Goal: Information Seeking & Learning: Find specific page/section

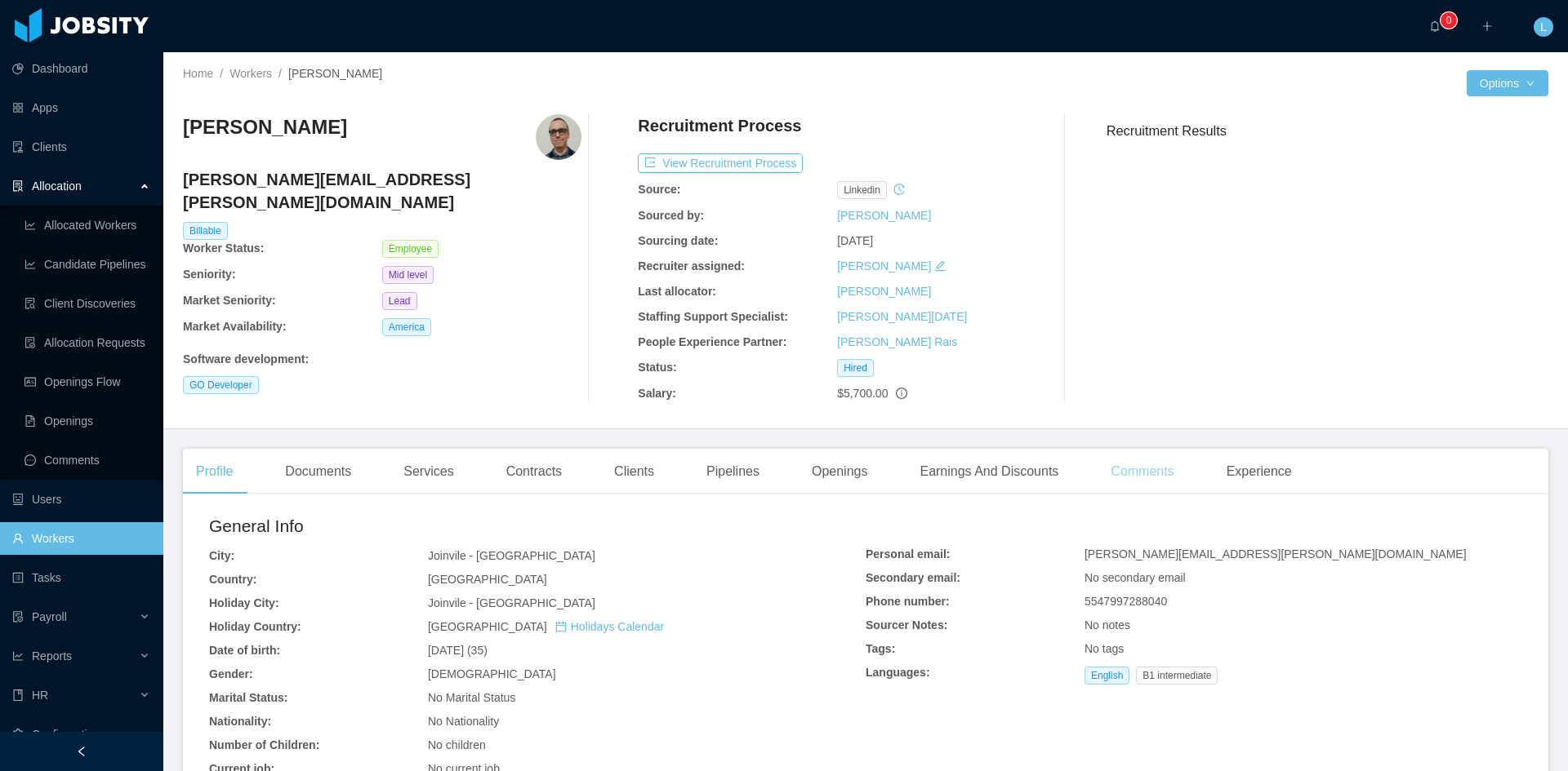
click at [1120, 478] on div "Comments" at bounding box center [1142, 471] width 89 height 45
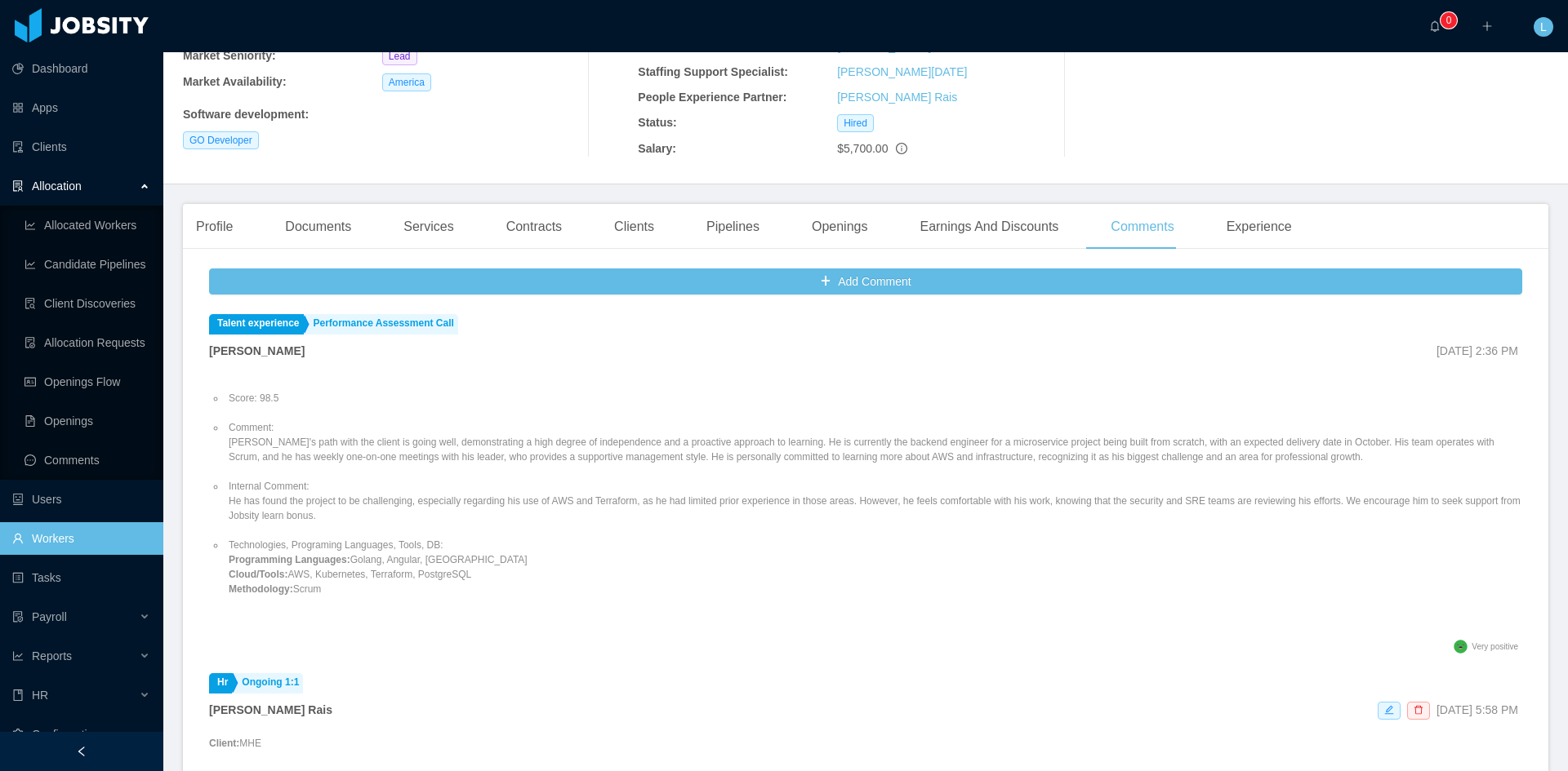
scroll to position [326, 0]
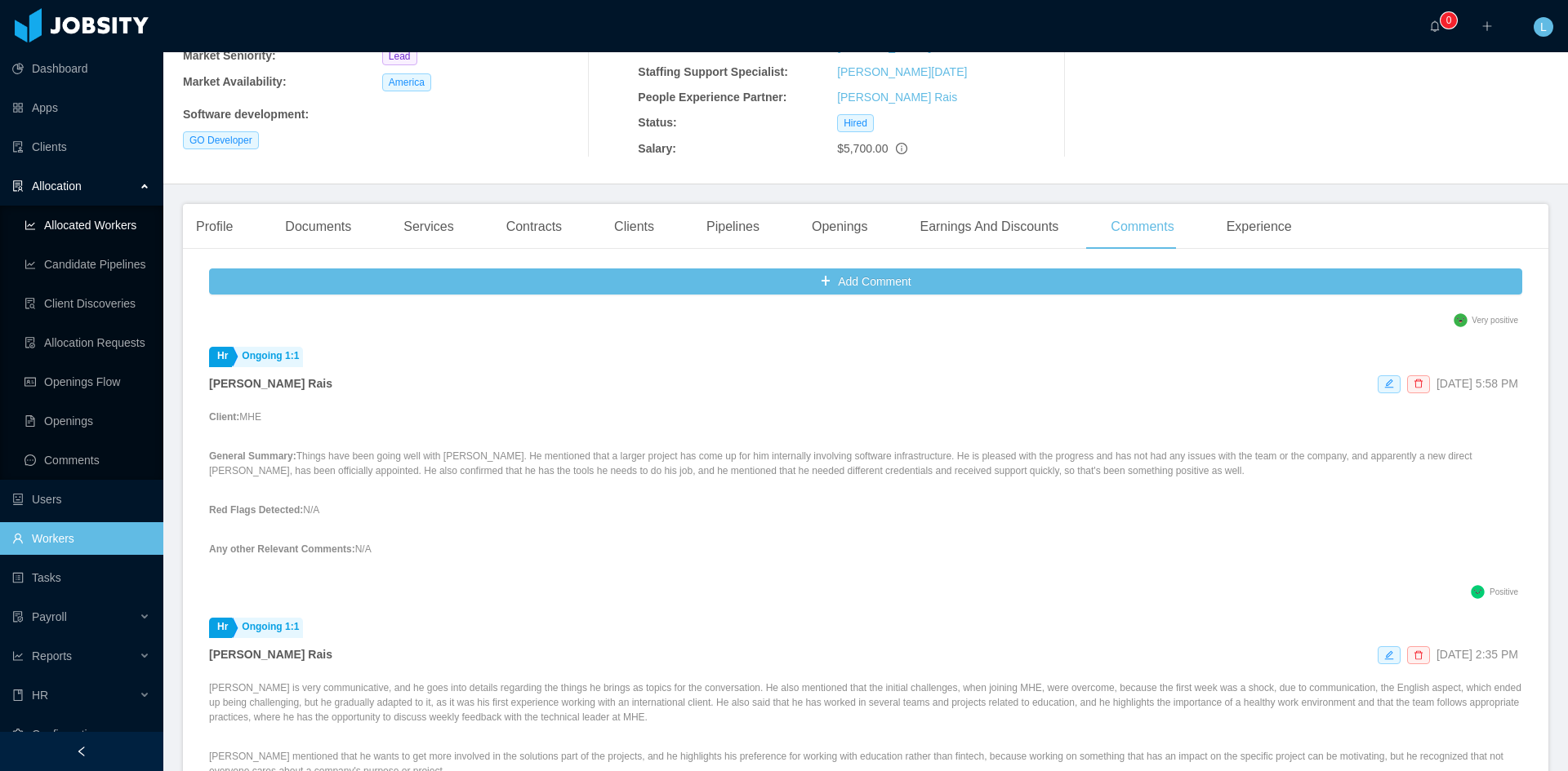
click at [107, 223] on link "Allocated Workers" at bounding box center [87, 226] width 126 height 33
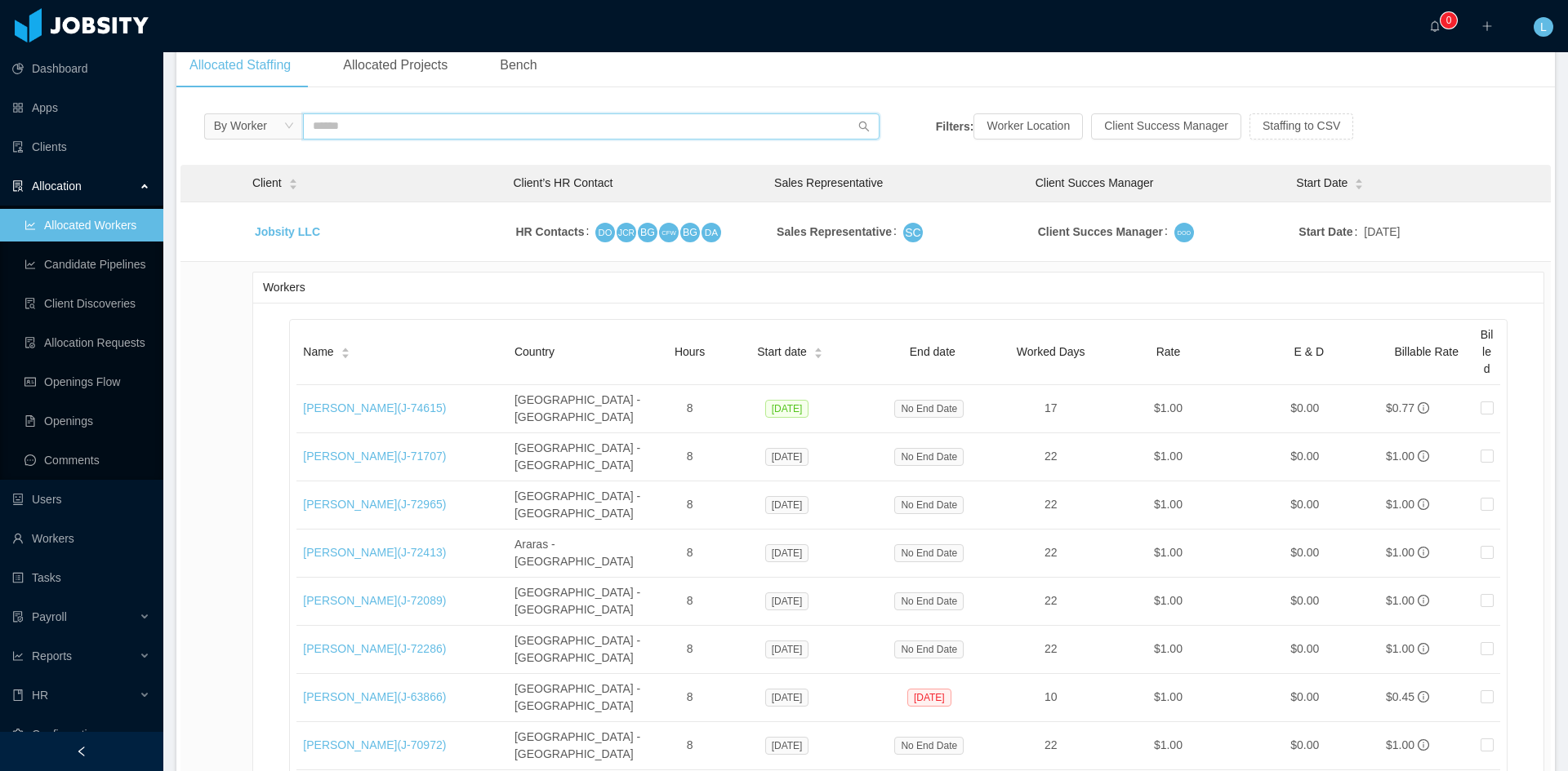
click at [431, 130] on input "text" at bounding box center [591, 126] width 576 height 26
type input "**********"
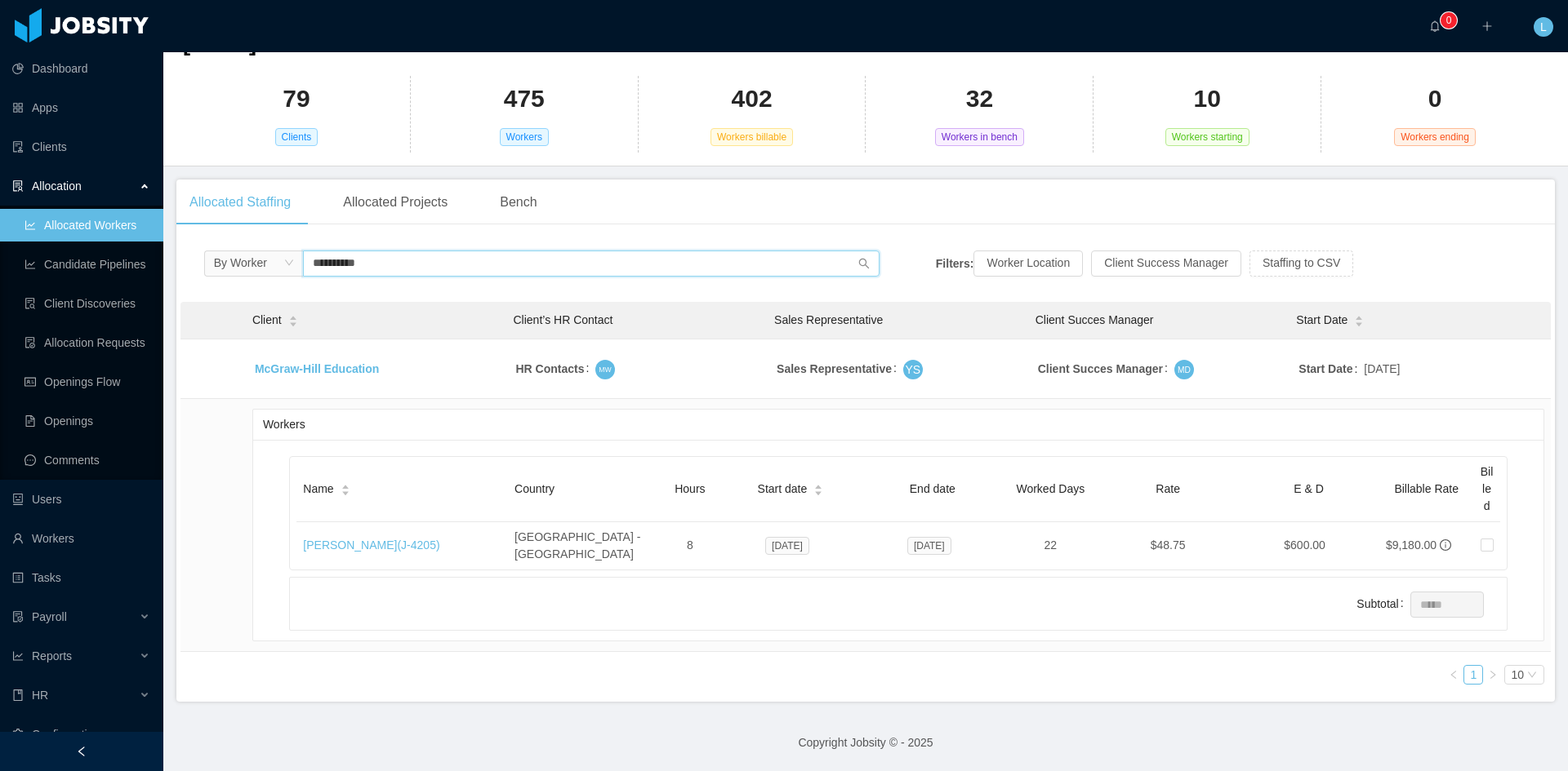
scroll to position [104, 0]
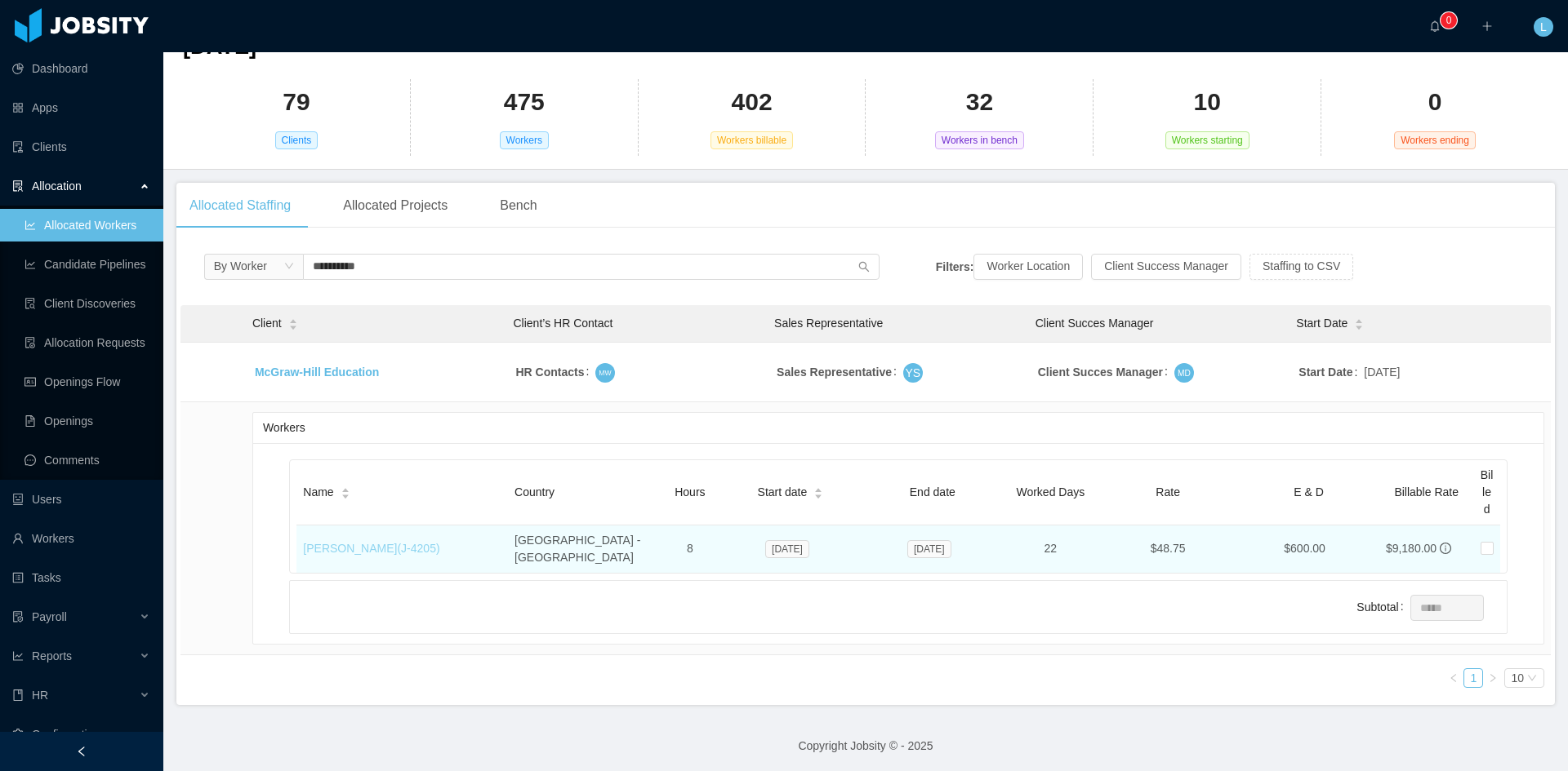
click at [375, 542] on link "[PERSON_NAME] (J- 4205 )" at bounding box center [371, 549] width 136 height 14
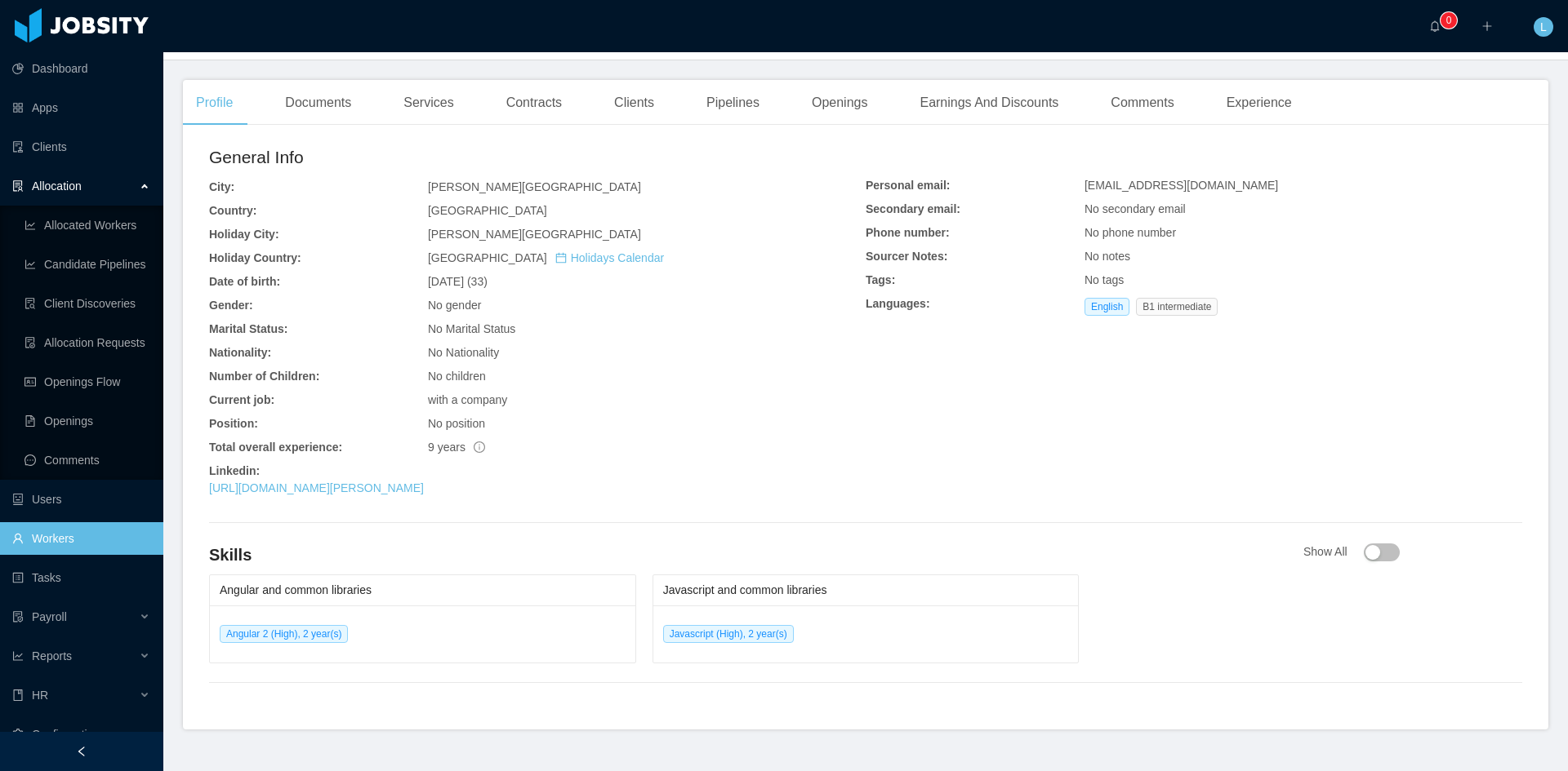
scroll to position [240, 0]
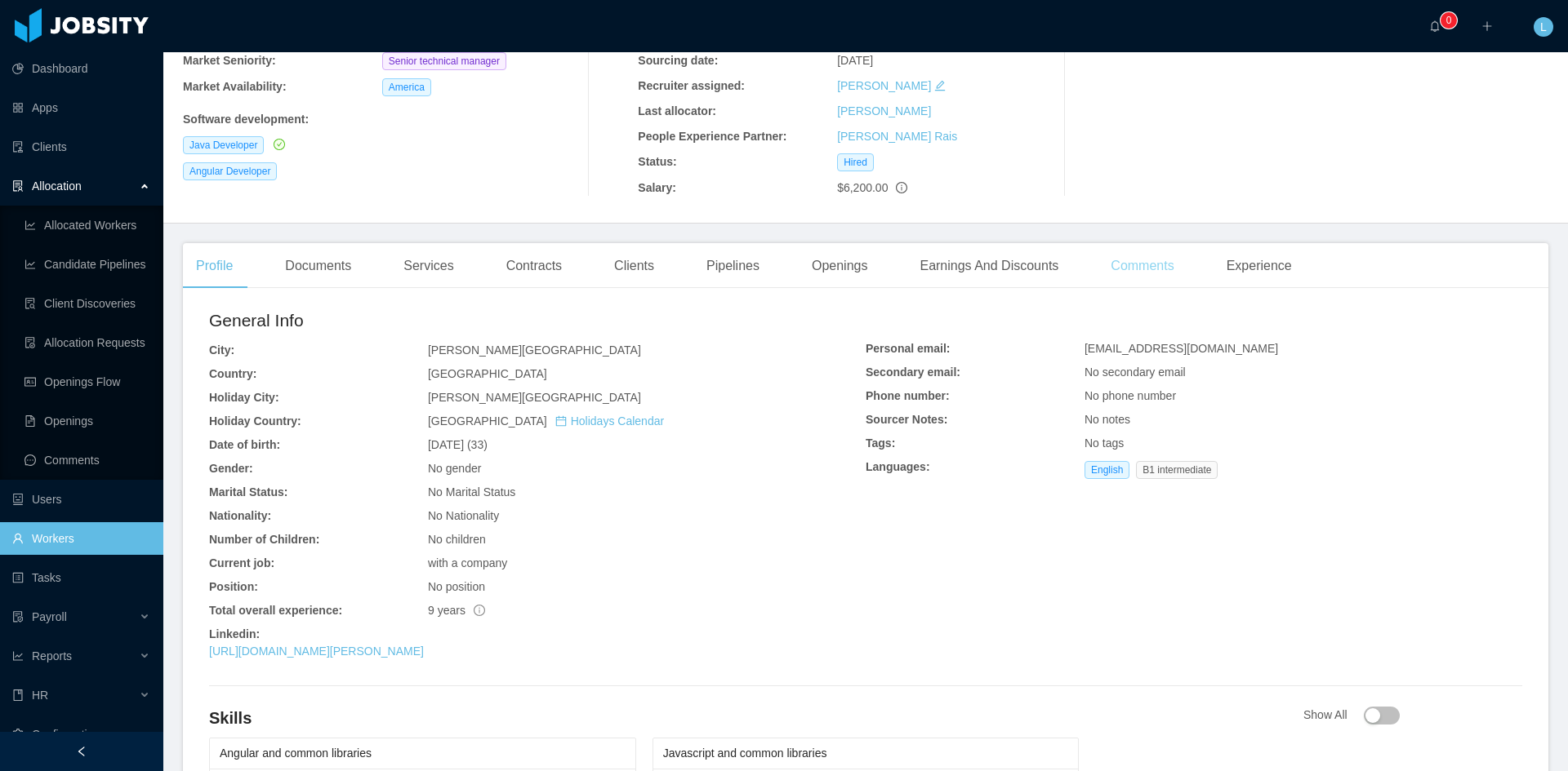
click at [1124, 243] on div "Comments" at bounding box center [1142, 265] width 89 height 45
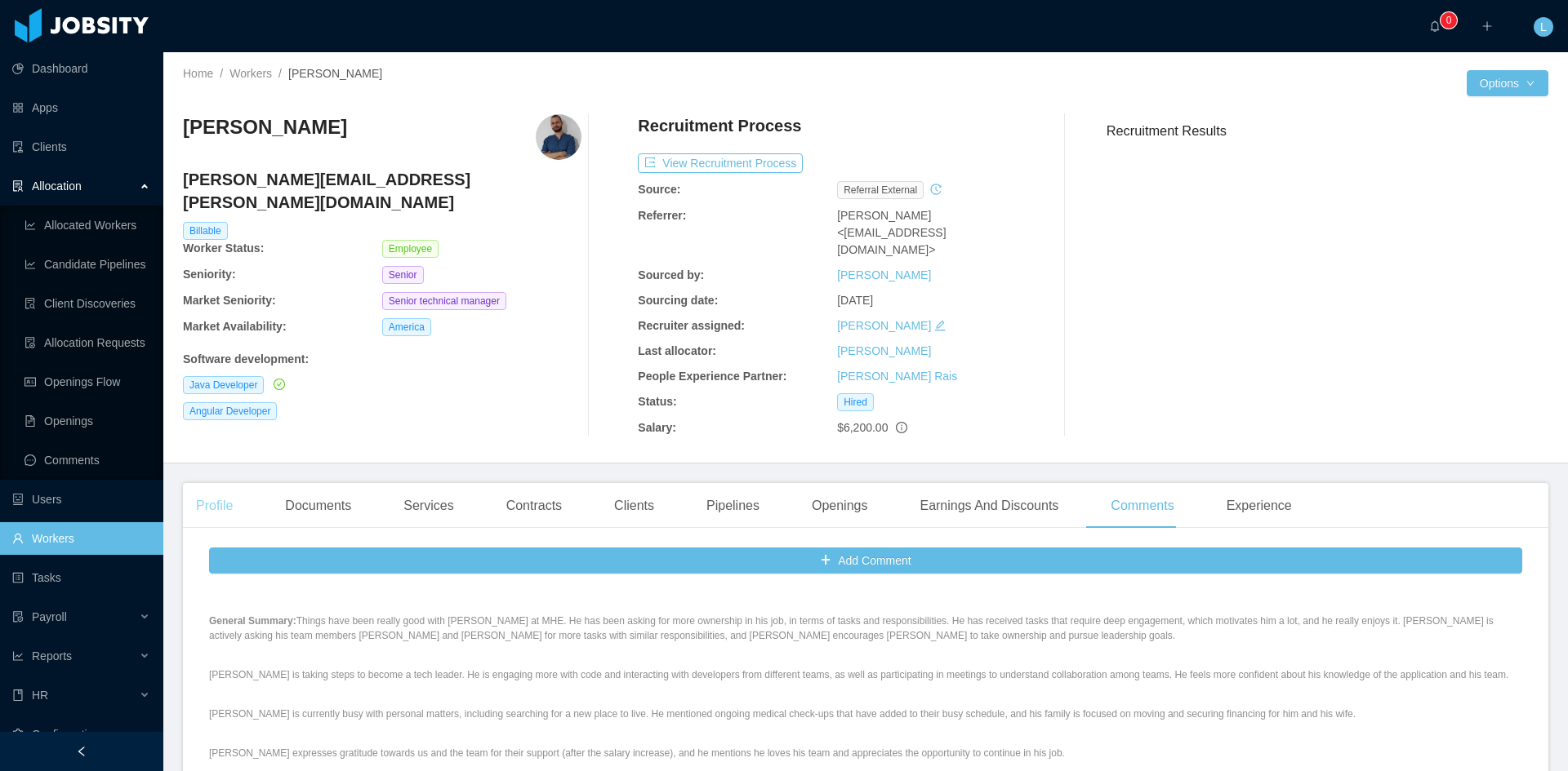
click at [218, 483] on div "Profile" at bounding box center [213, 506] width 63 height 45
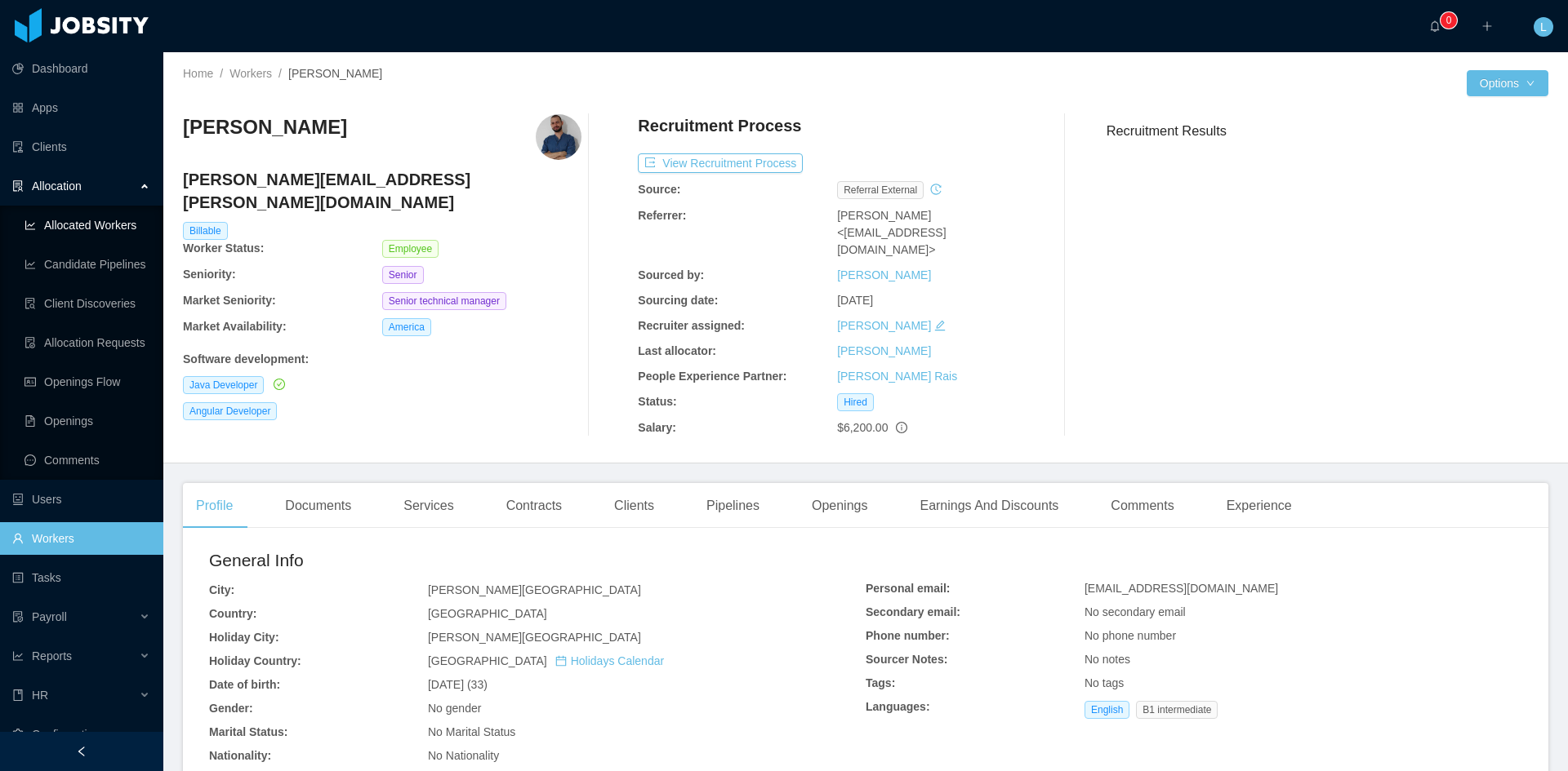
click at [98, 235] on link "Allocated Workers" at bounding box center [87, 226] width 126 height 33
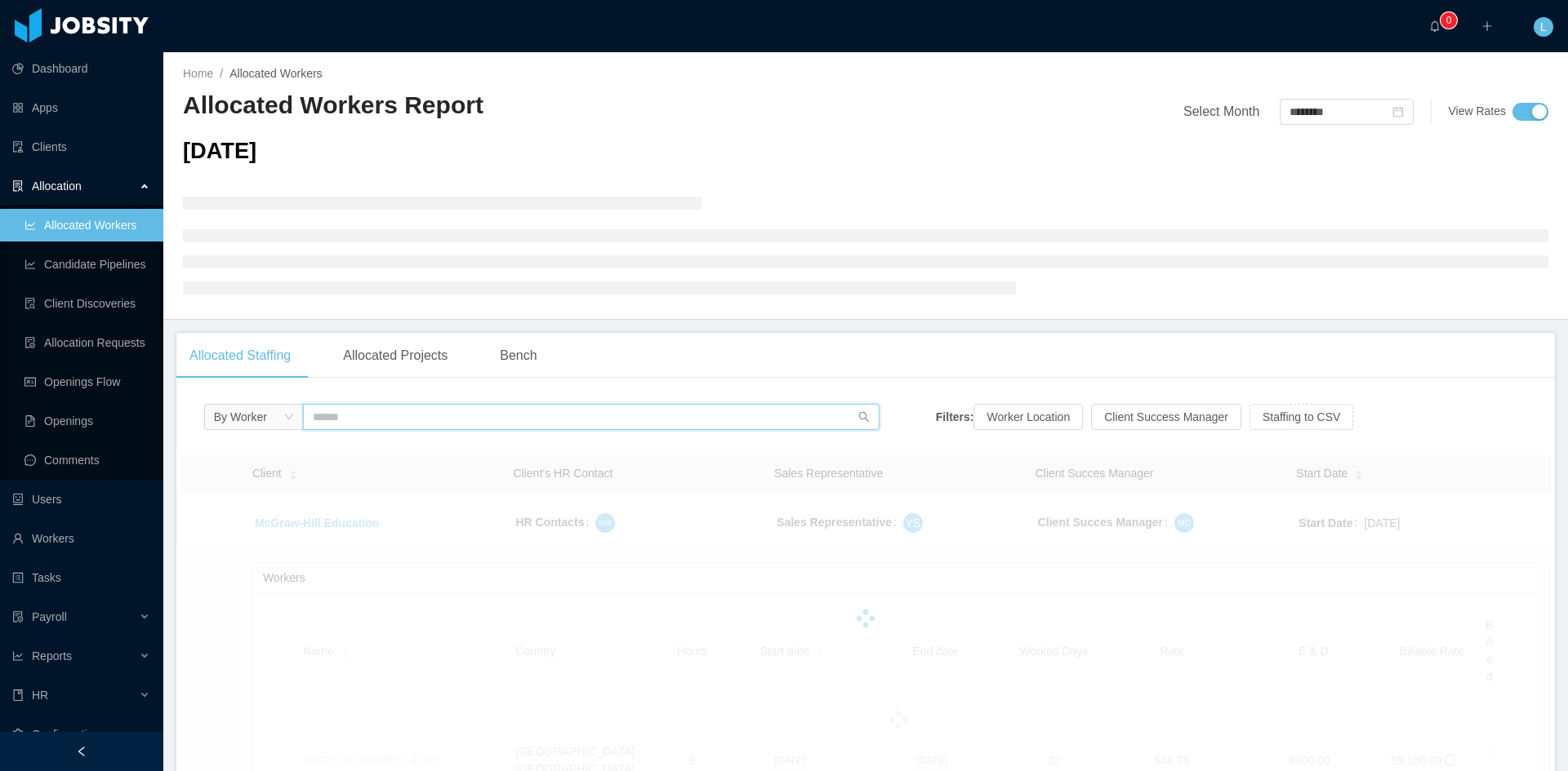
click at [387, 416] on input "text" at bounding box center [591, 417] width 576 height 26
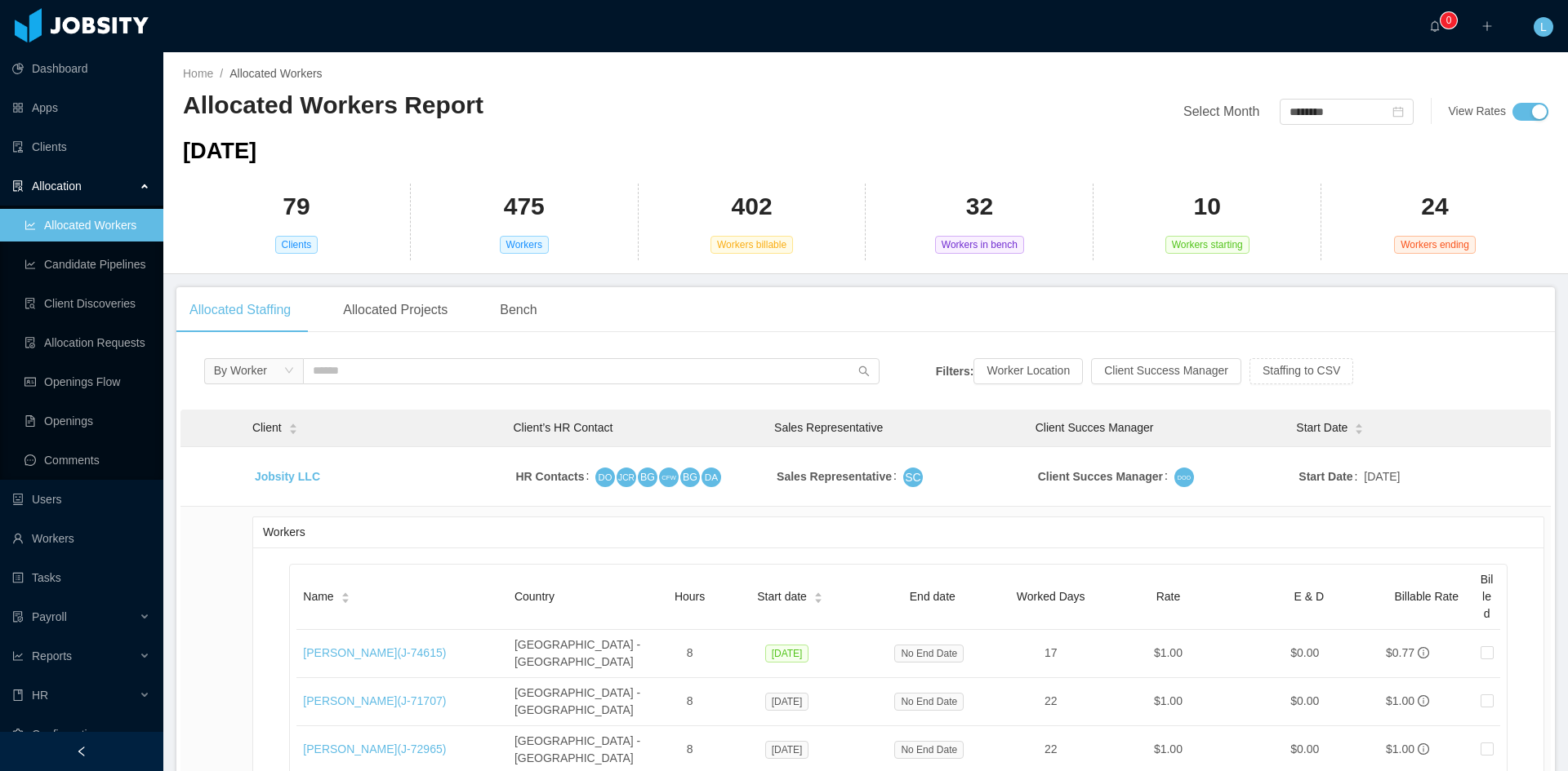
click at [430, 379] on input "text" at bounding box center [591, 371] width 576 height 26
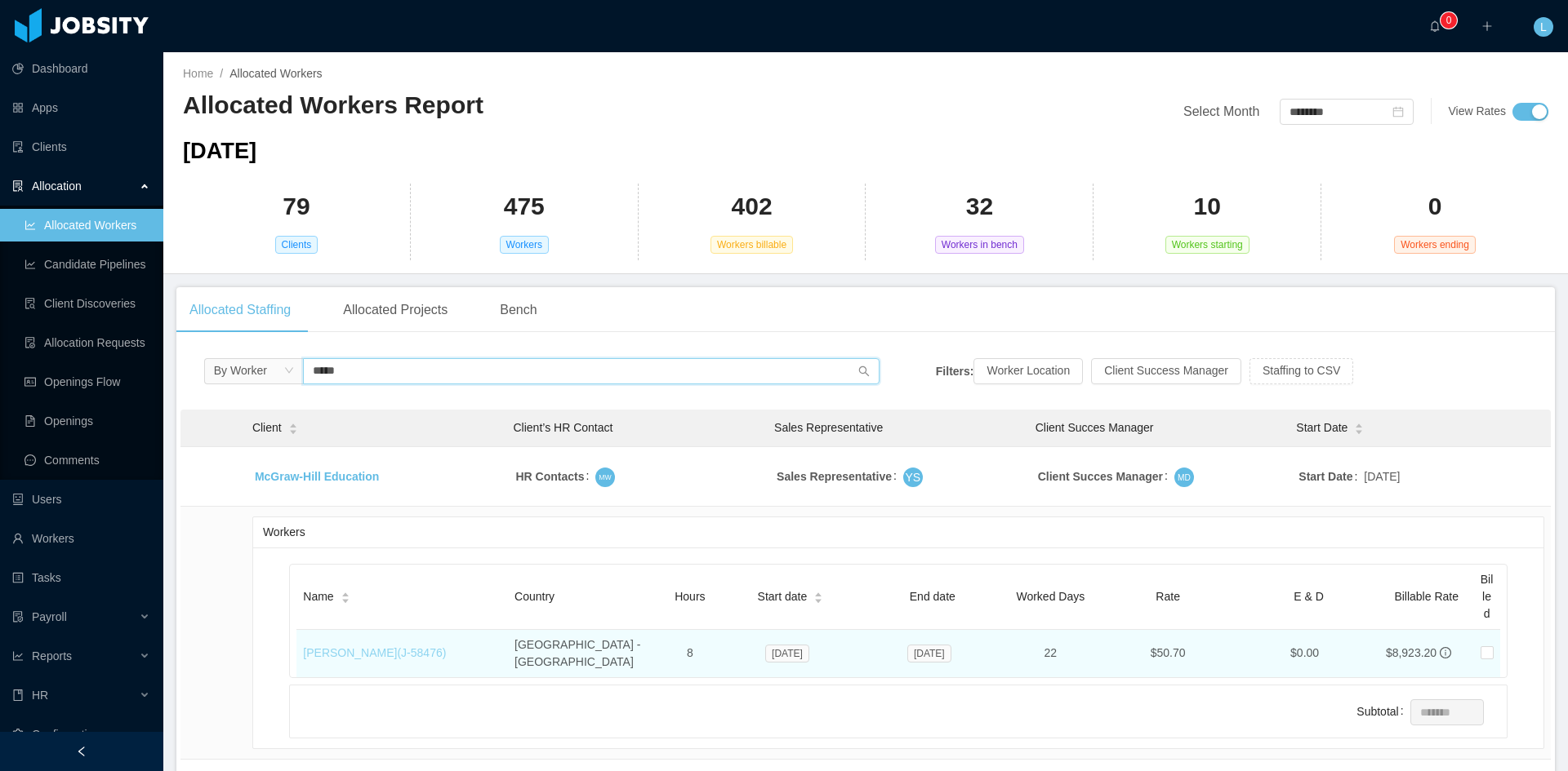
type input "*****"
click at [399, 647] on link "[PERSON_NAME] (J- 58476 )" at bounding box center [375, 653] width 143 height 14
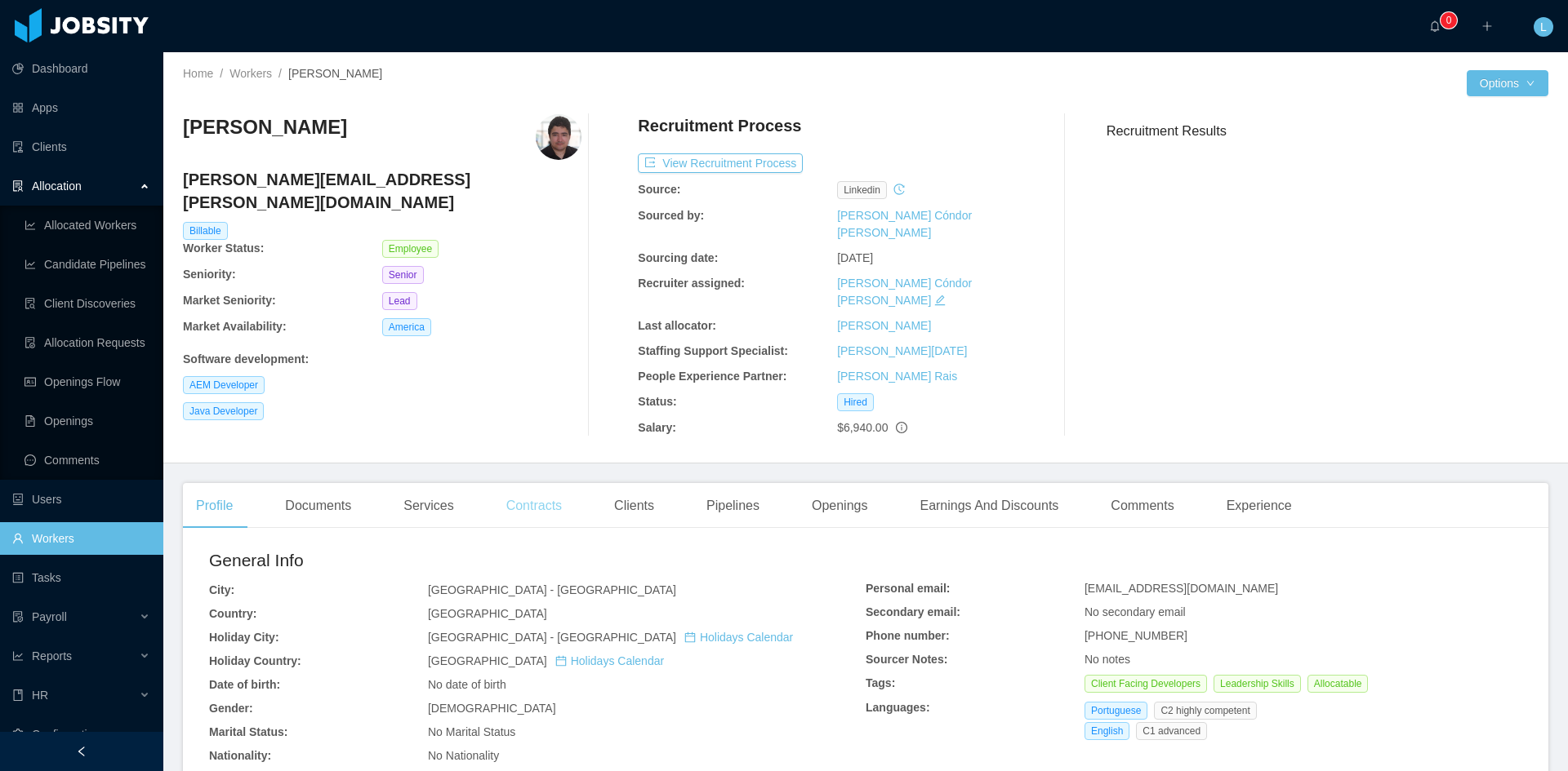
click at [554, 483] on div "Contracts" at bounding box center [534, 506] width 82 height 45
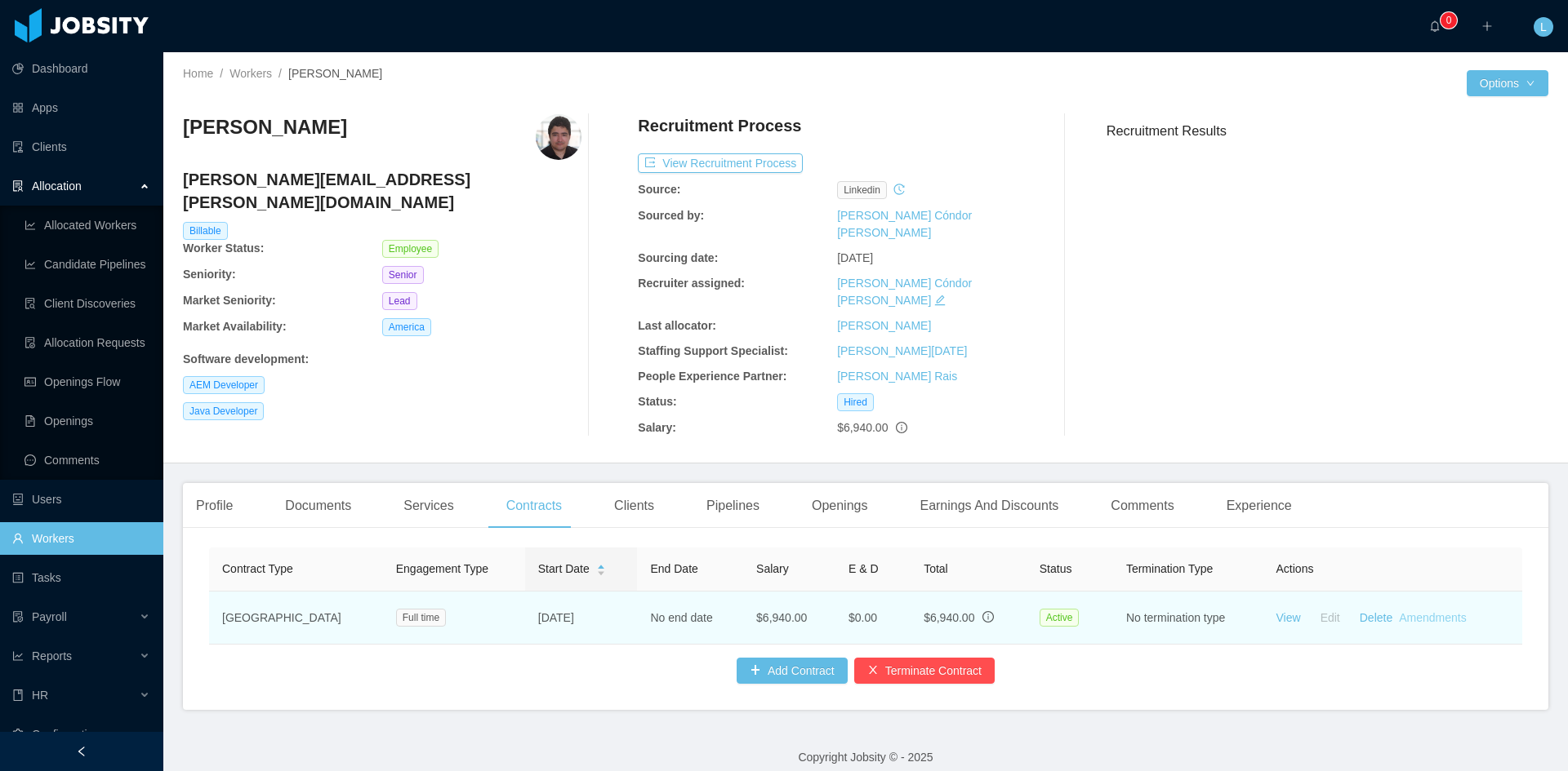
click at [1413, 612] on link "Amendments" at bounding box center [1432, 619] width 67 height 14
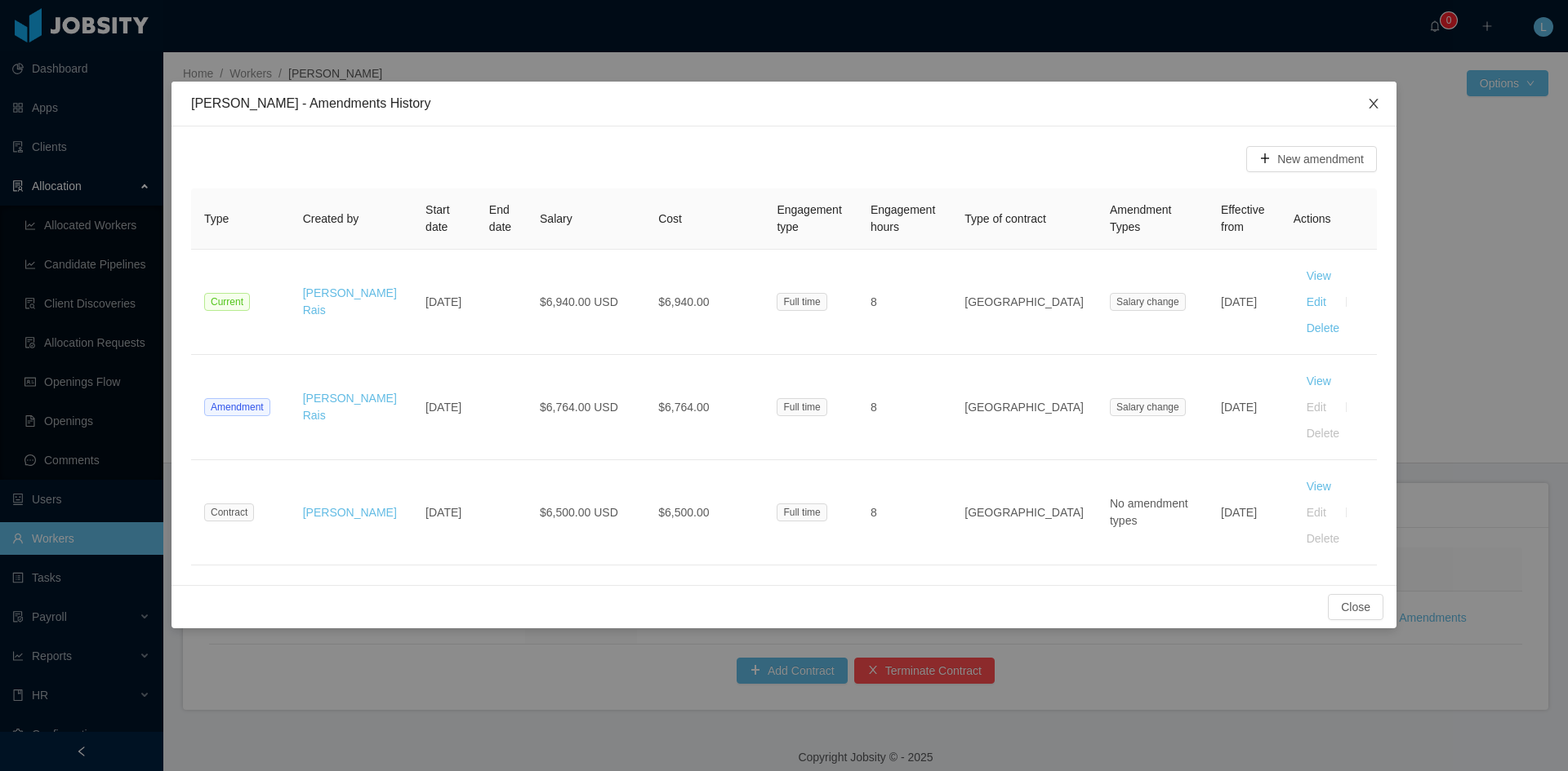
click at [1370, 108] on icon "icon: close" at bounding box center [1373, 103] width 9 height 10
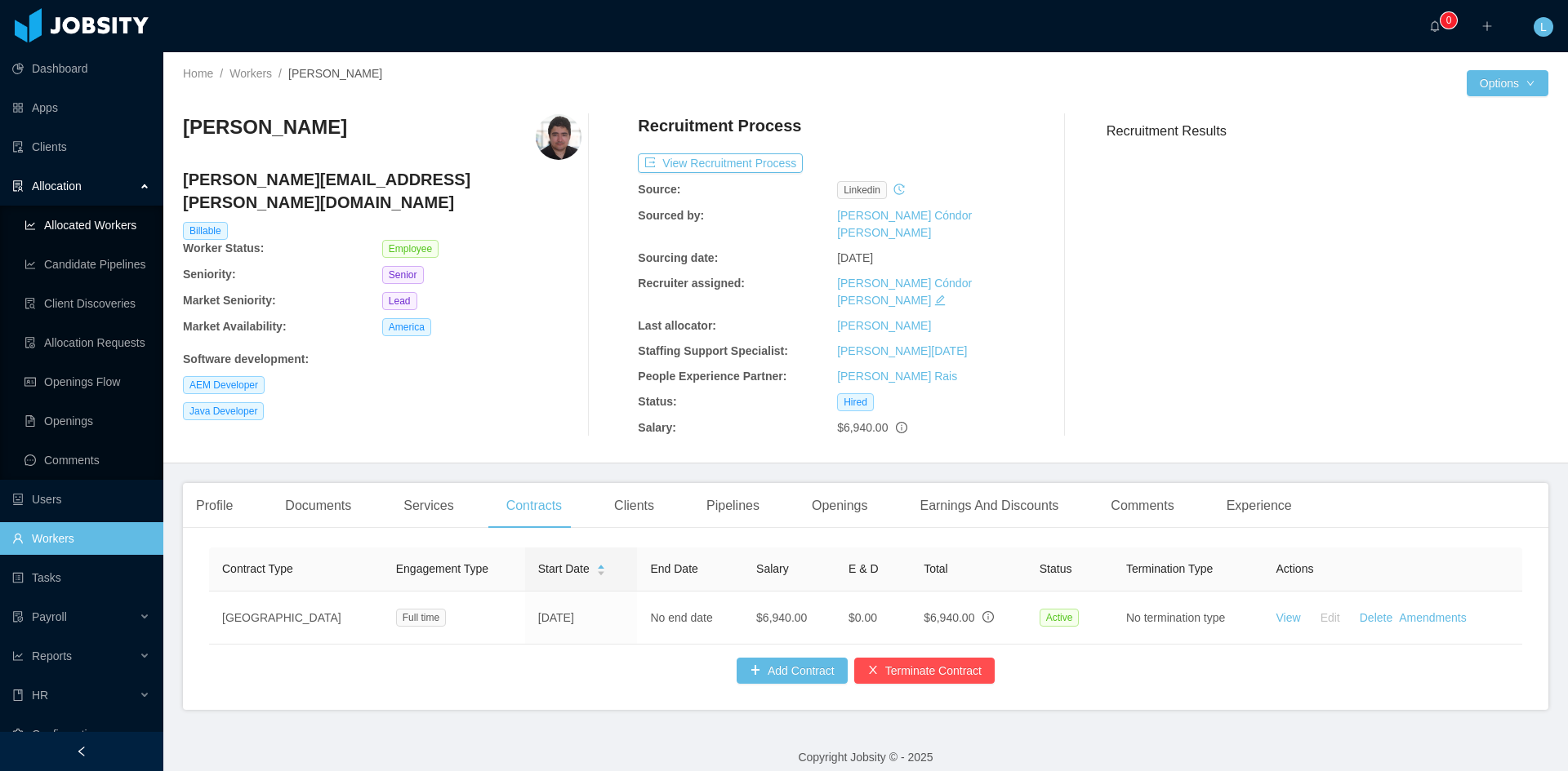
click at [103, 217] on link "Allocated Workers" at bounding box center [87, 226] width 126 height 33
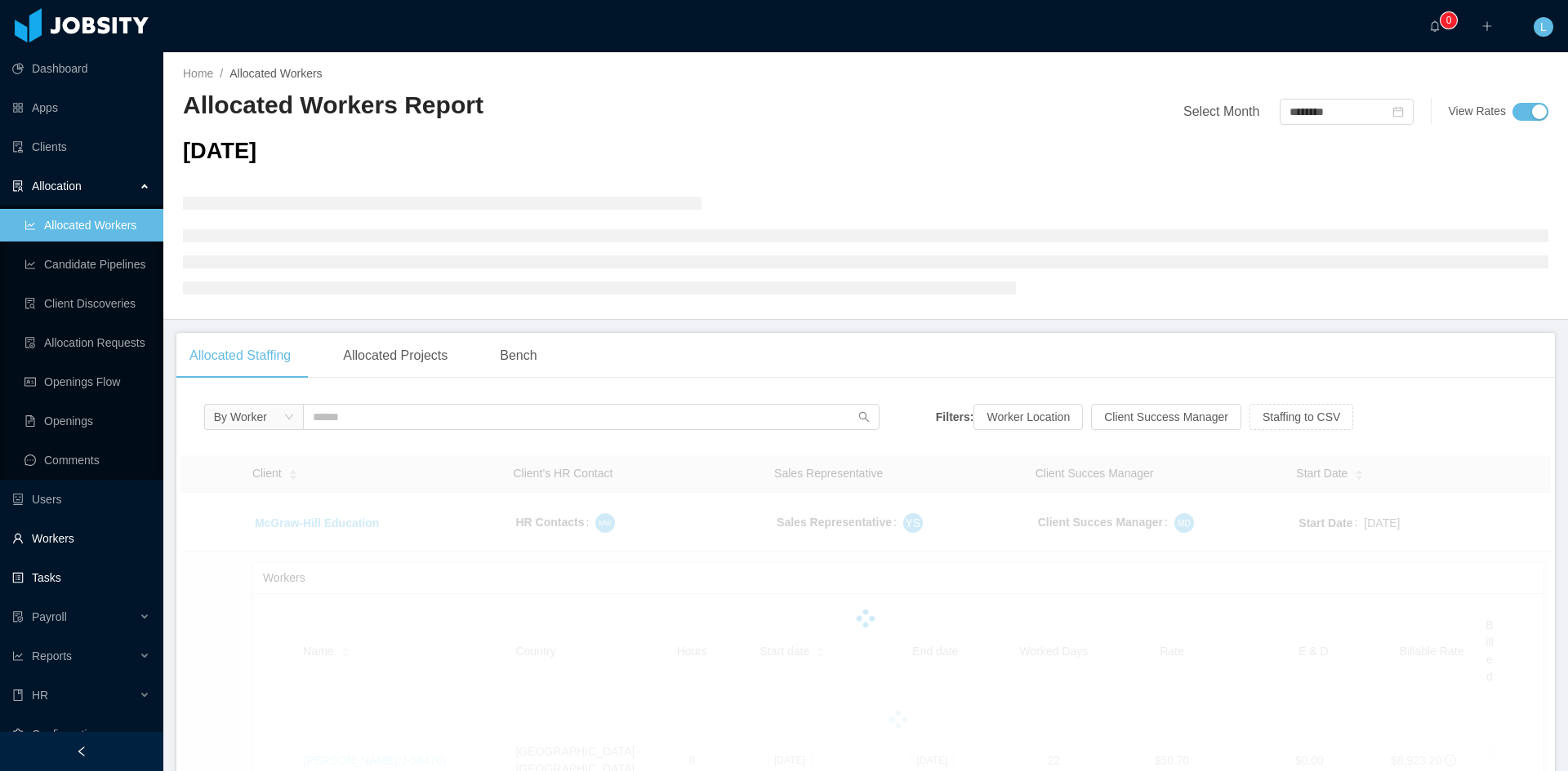
scroll to position [22, 0]
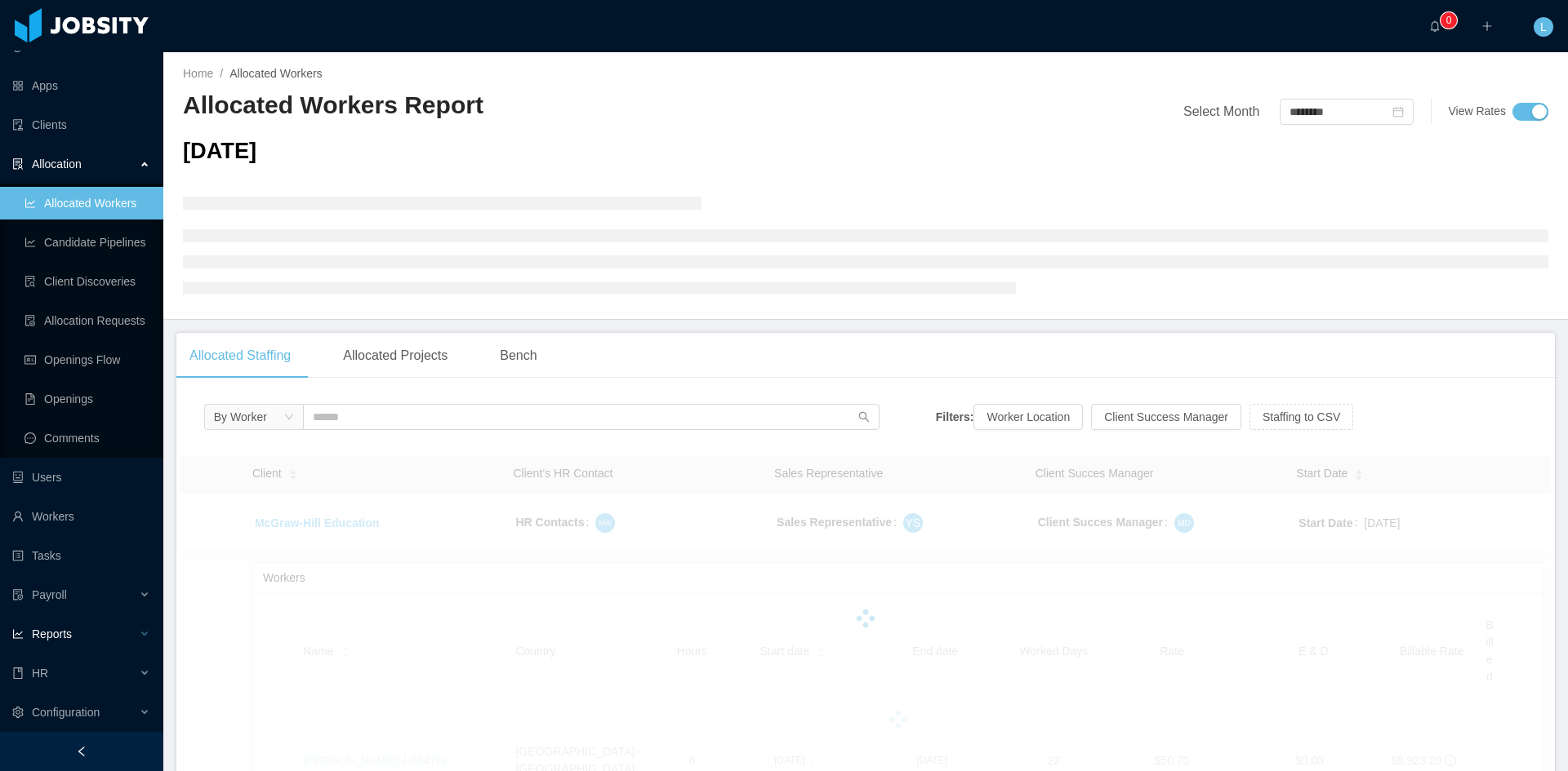
click at [97, 638] on div "Reports" at bounding box center [81, 634] width 163 height 33
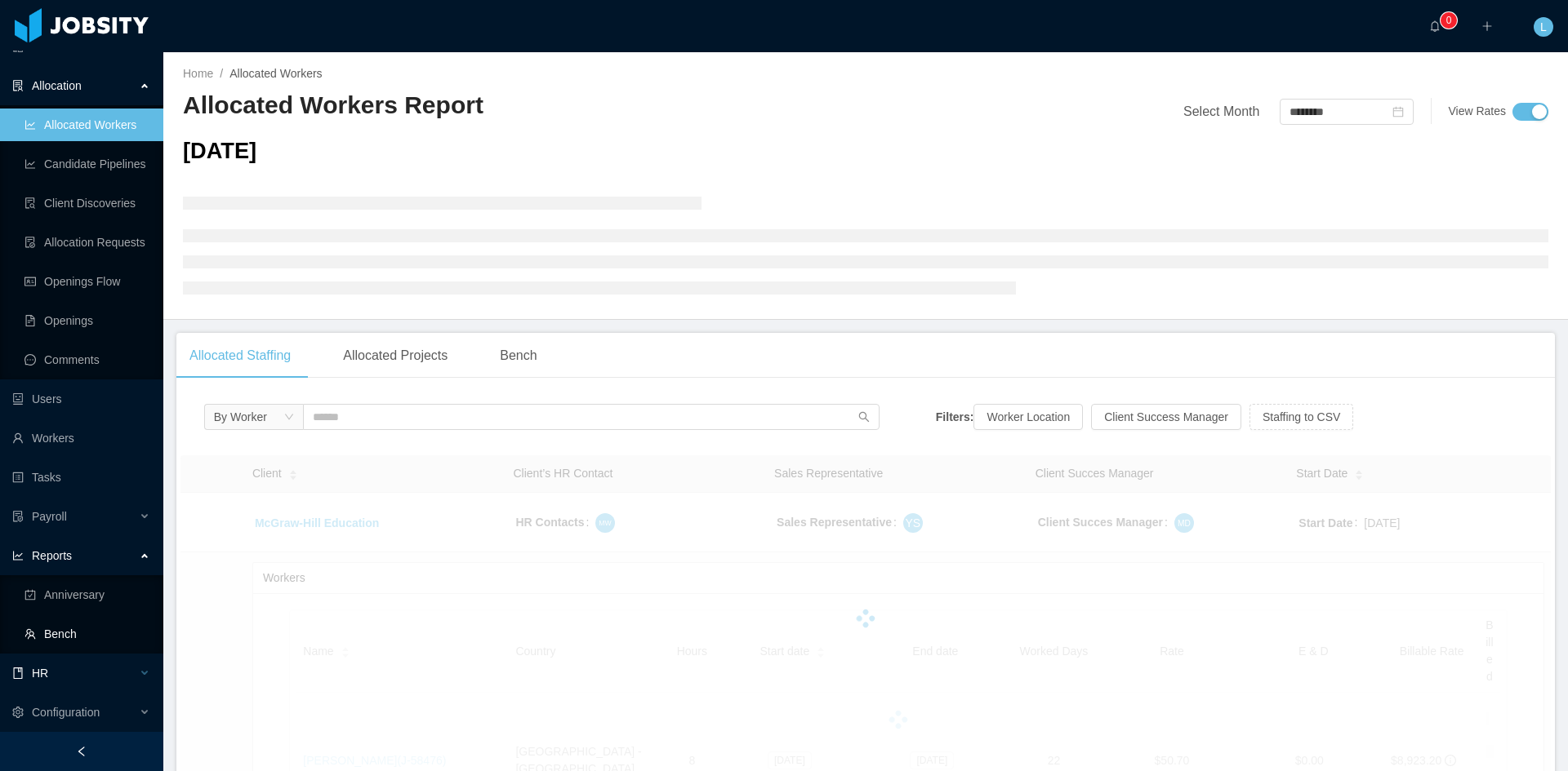
click at [100, 670] on div "HR" at bounding box center [81, 674] width 163 height 33
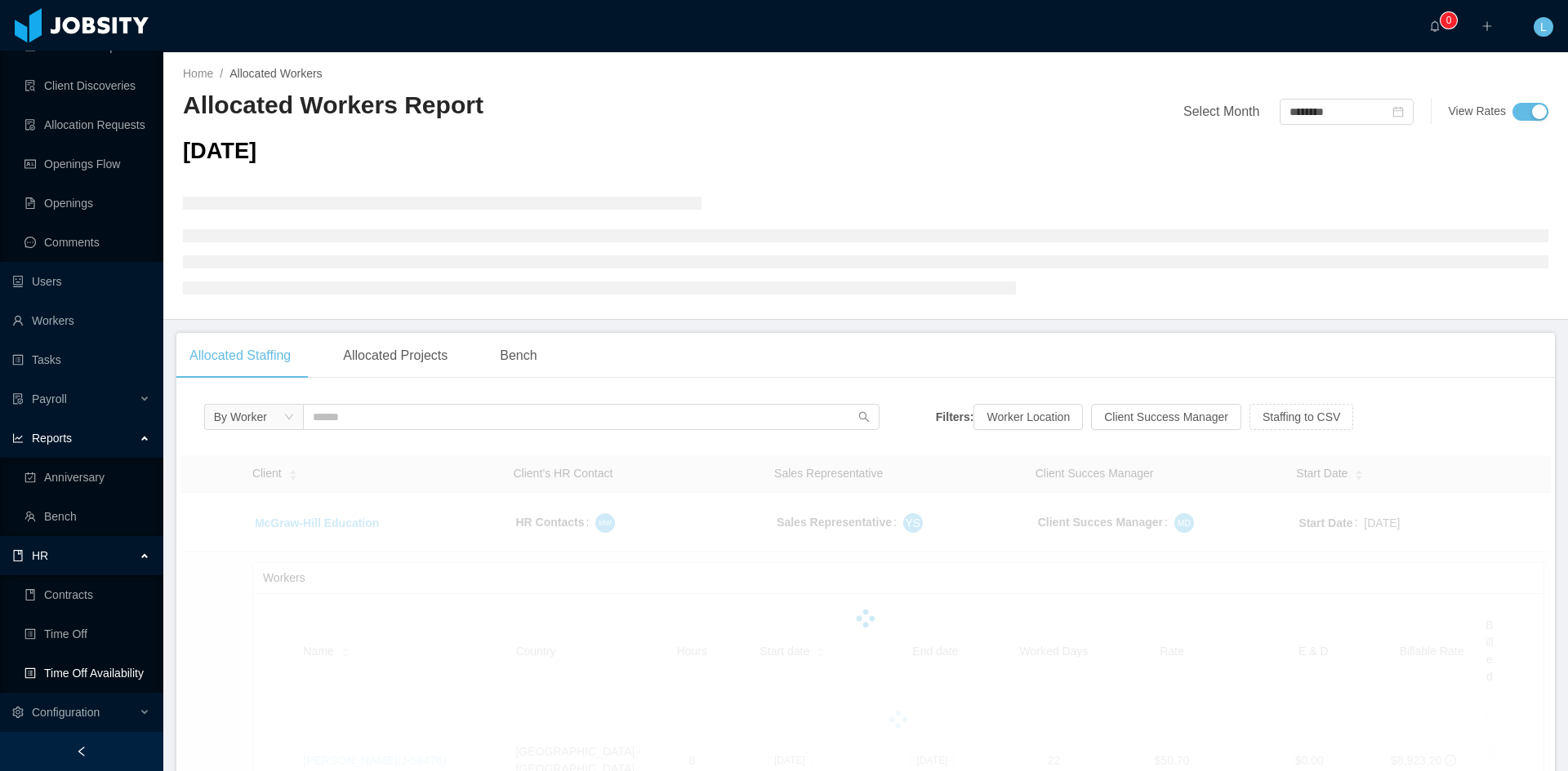
click at [109, 666] on link "Time Off Availability" at bounding box center [87, 674] width 126 height 33
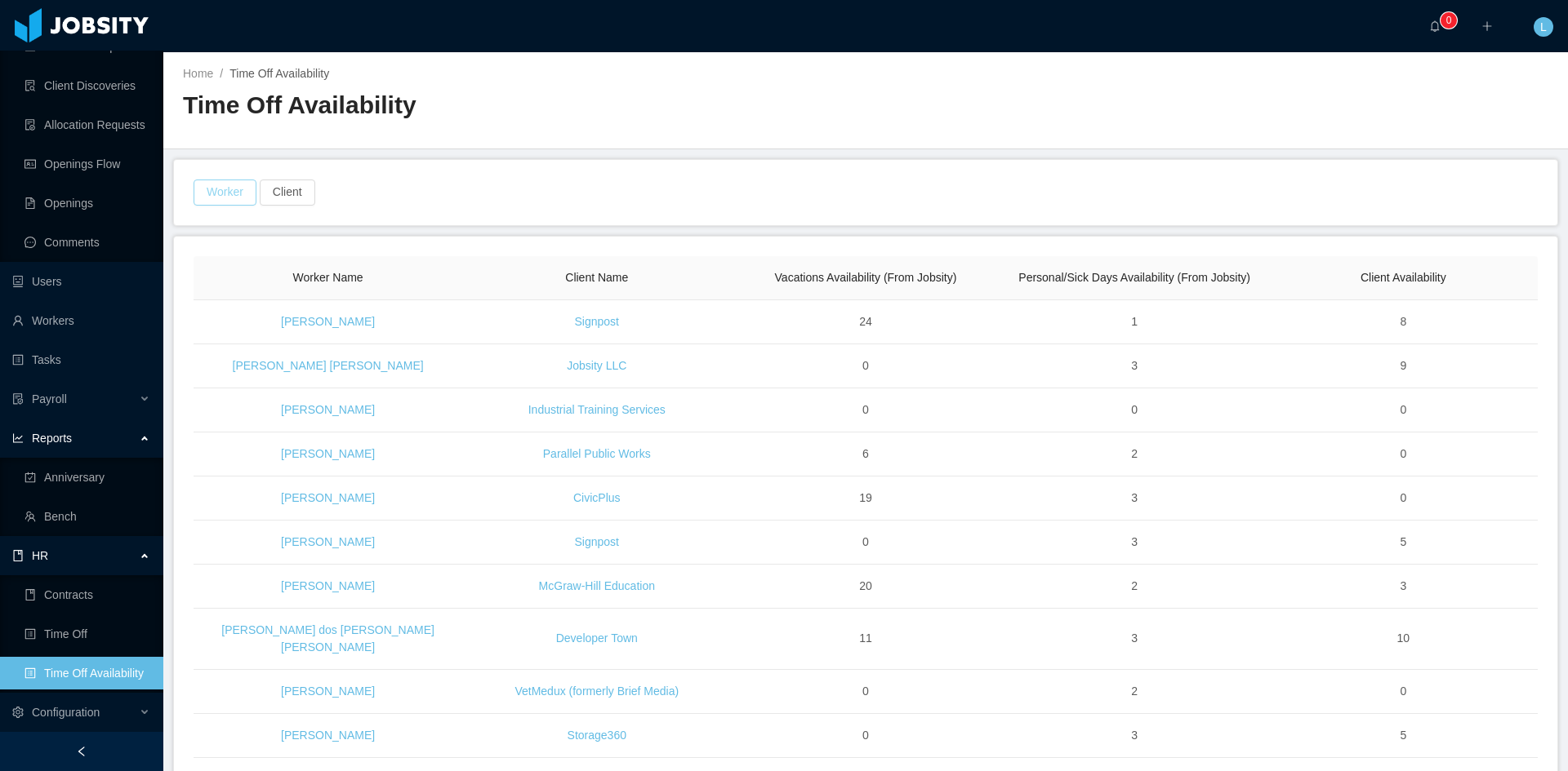
click at [247, 189] on button "Worker" at bounding box center [224, 192] width 63 height 26
click at [269, 268] on div "Search Worker" at bounding box center [217, 268] width 210 height 16
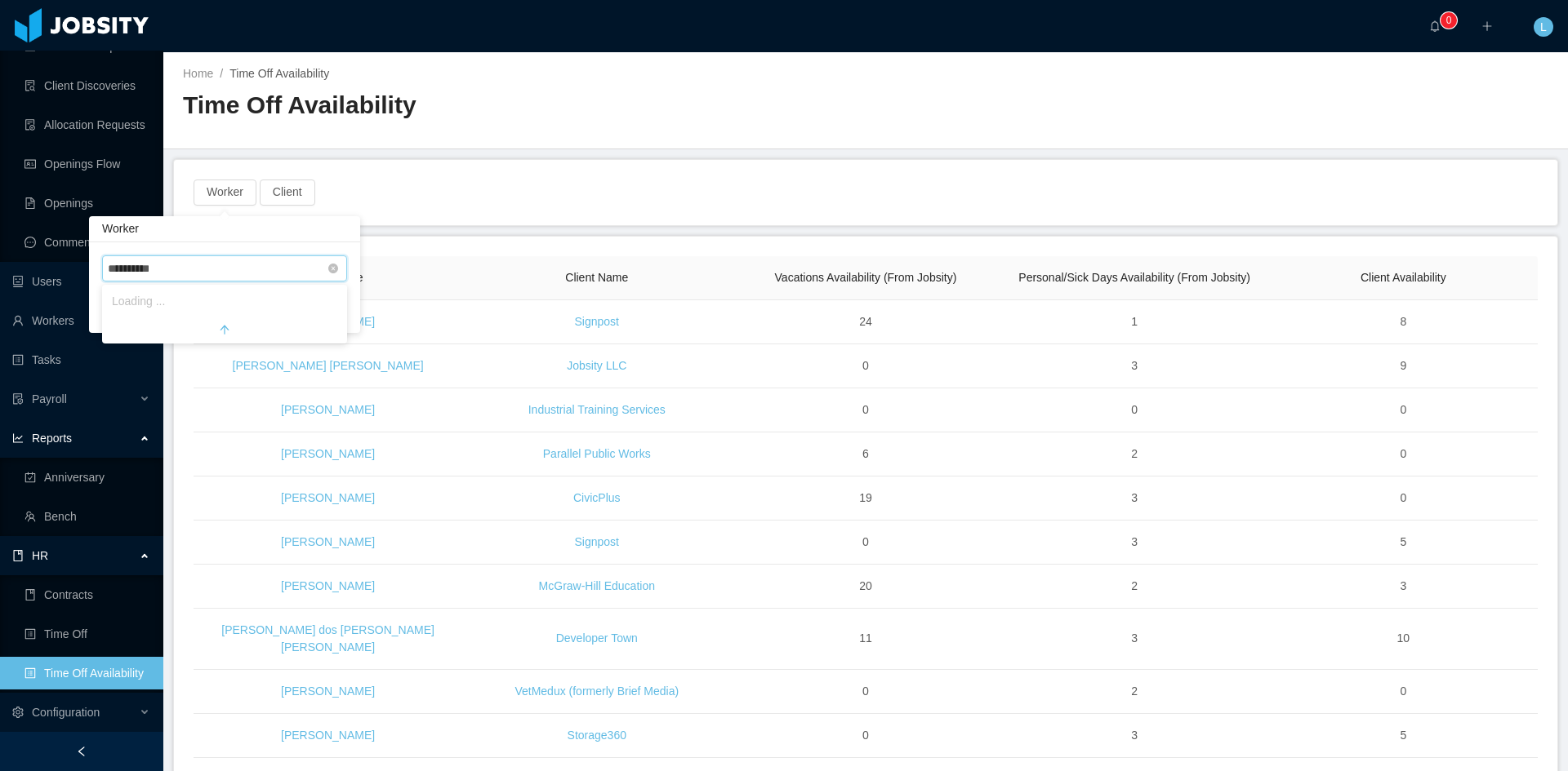
type input "**********"
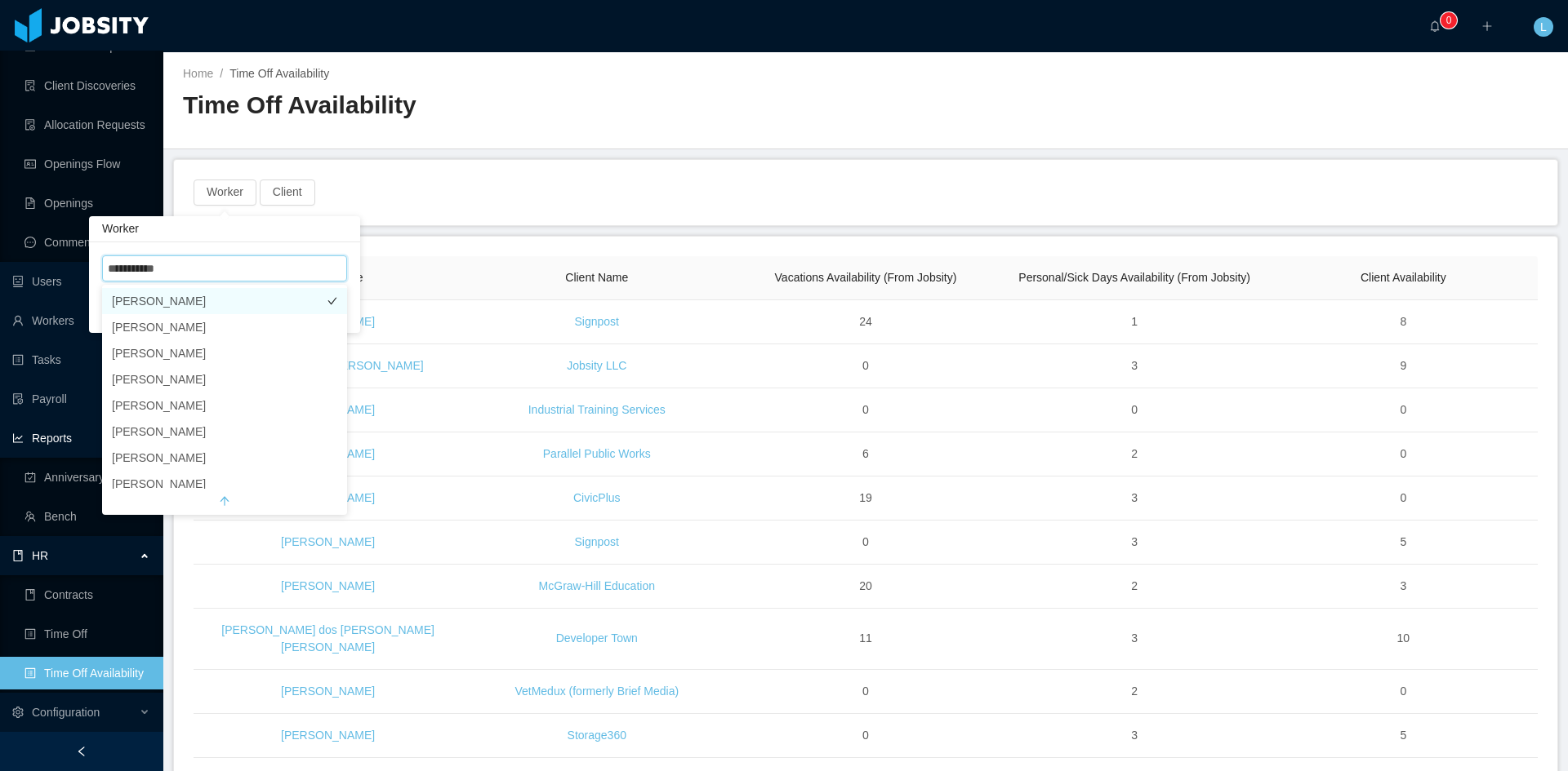
click at [256, 299] on li "[PERSON_NAME]" at bounding box center [225, 301] width 245 height 26
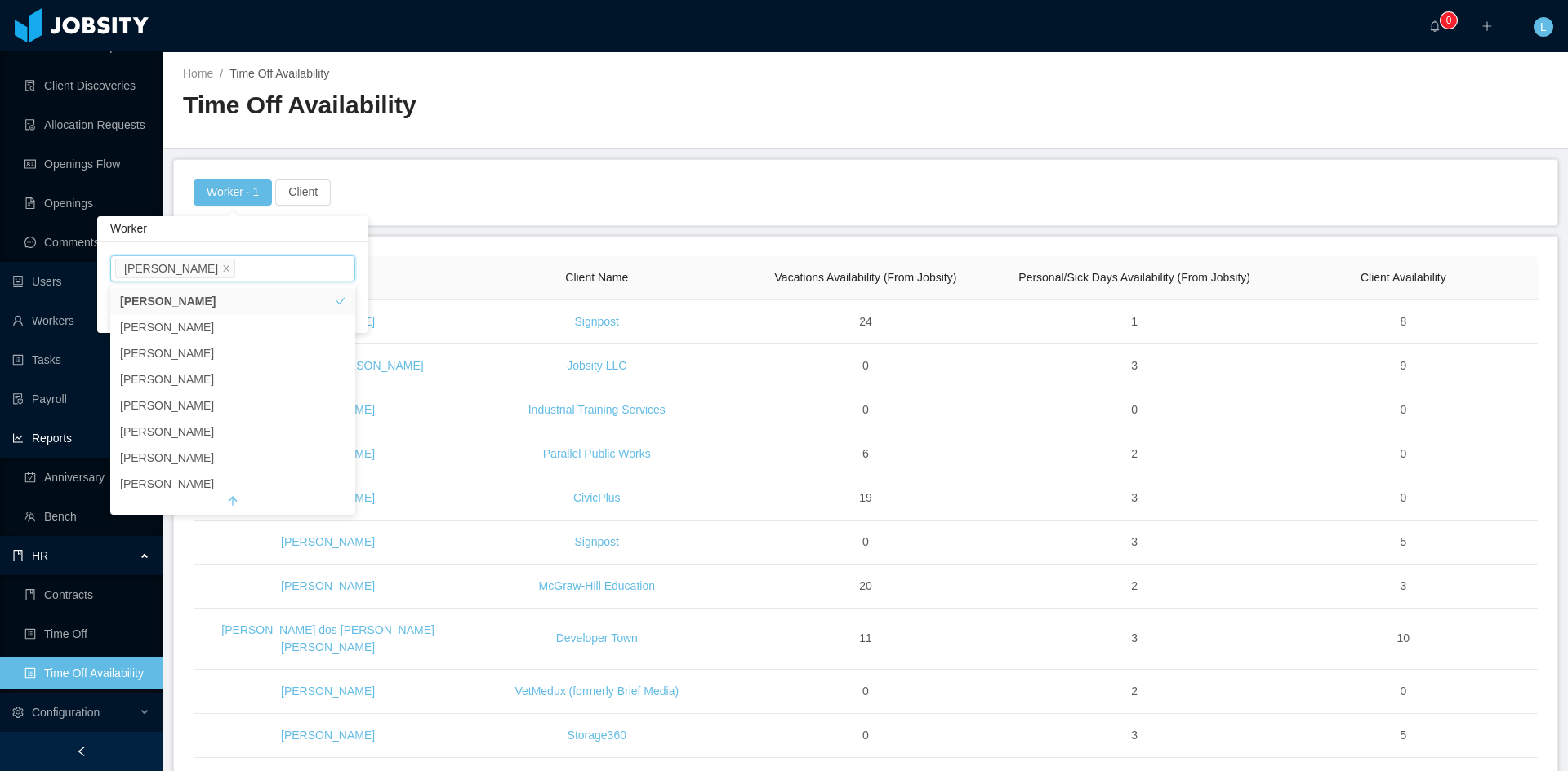
click at [419, 183] on div "Worker · 1 Client" at bounding box center [866, 192] width 1348 height 26
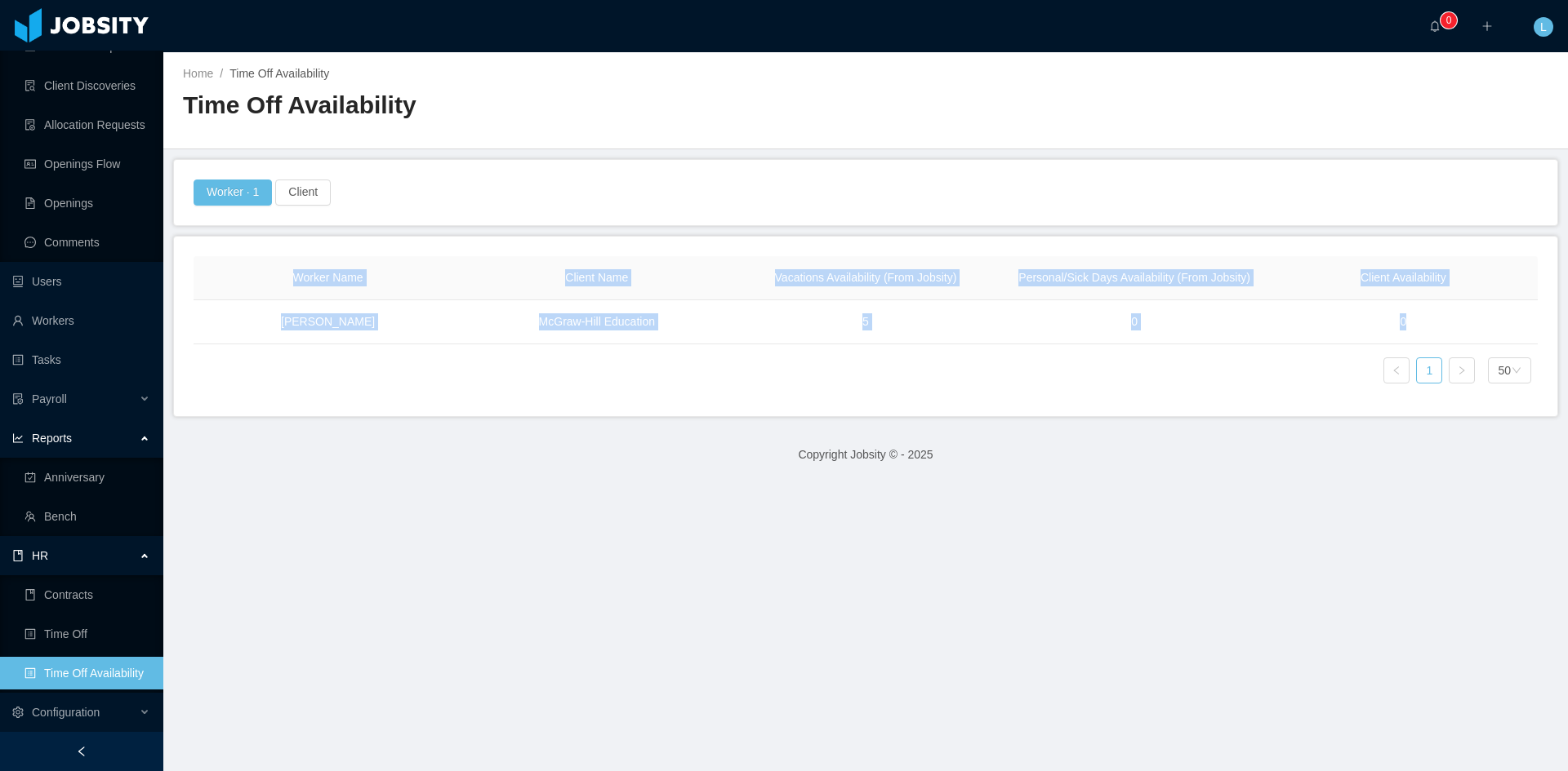
drag, startPoint x: 1471, startPoint y: 344, endPoint x: 1482, endPoint y: 345, distance: 11.0
click at [1481, 345] on div "Worker Name Client Name Vacations Availability (From Jobsity) Personal/Sick Day…" at bounding box center [865, 326] width 1344 height 140
click at [1482, 345] on div "Worker Name Client Name Vacations Availability (From Jobsity) Personal/Sick Day…" at bounding box center [865, 326] width 1344 height 140
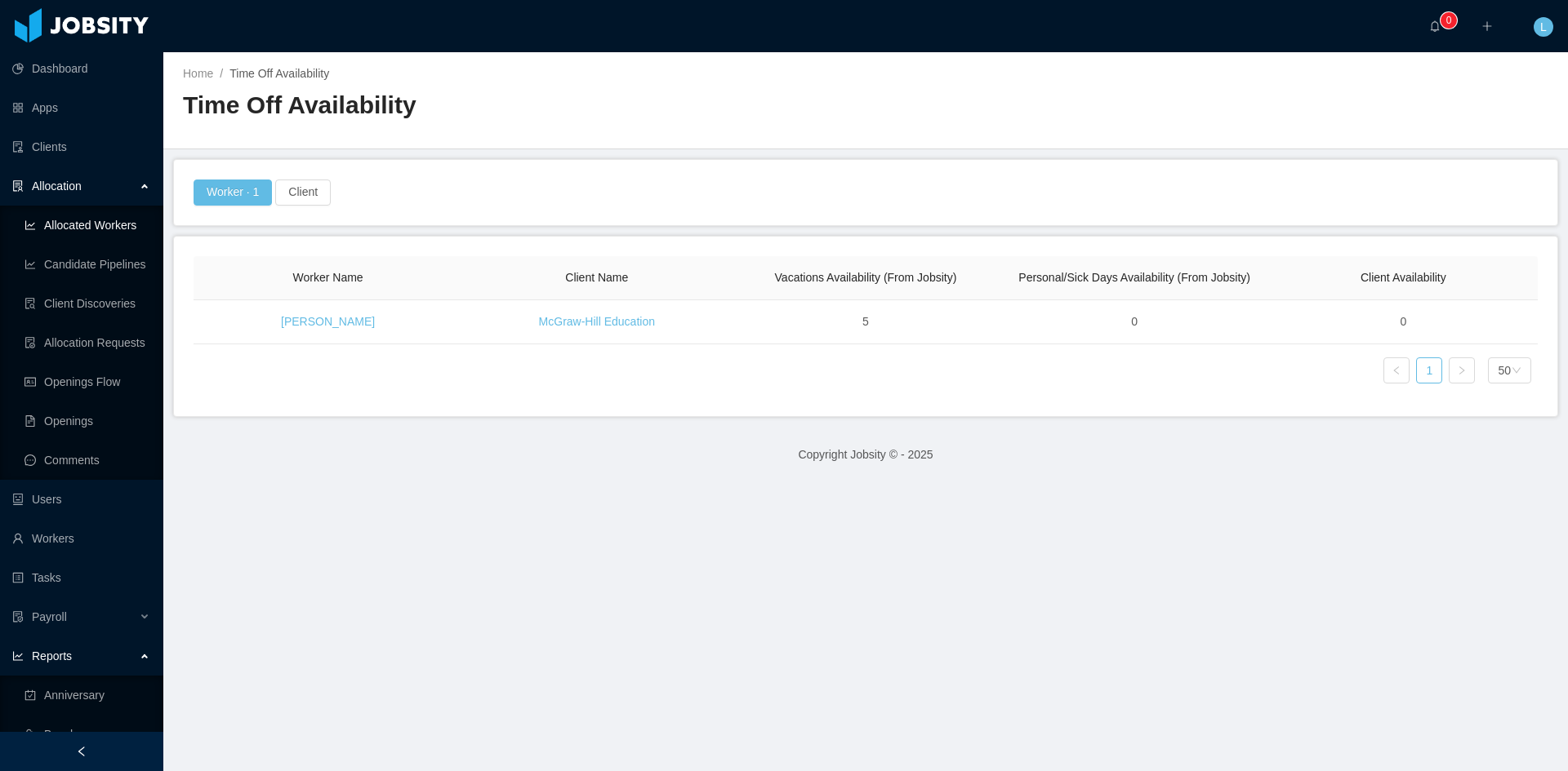
click at [99, 239] on link "Allocated Workers" at bounding box center [87, 226] width 126 height 33
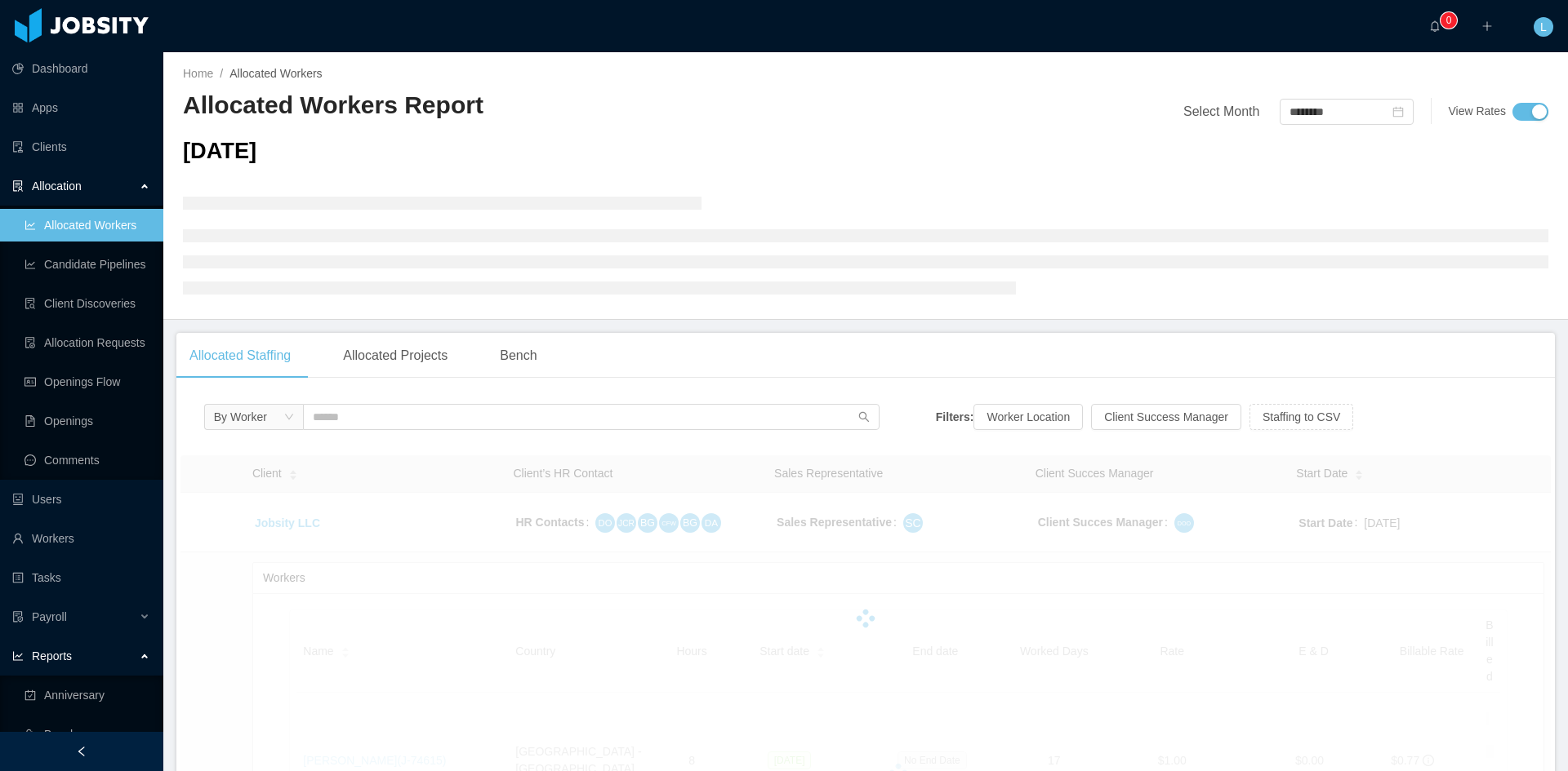
click at [405, 413] on input "text" at bounding box center [591, 417] width 576 height 26
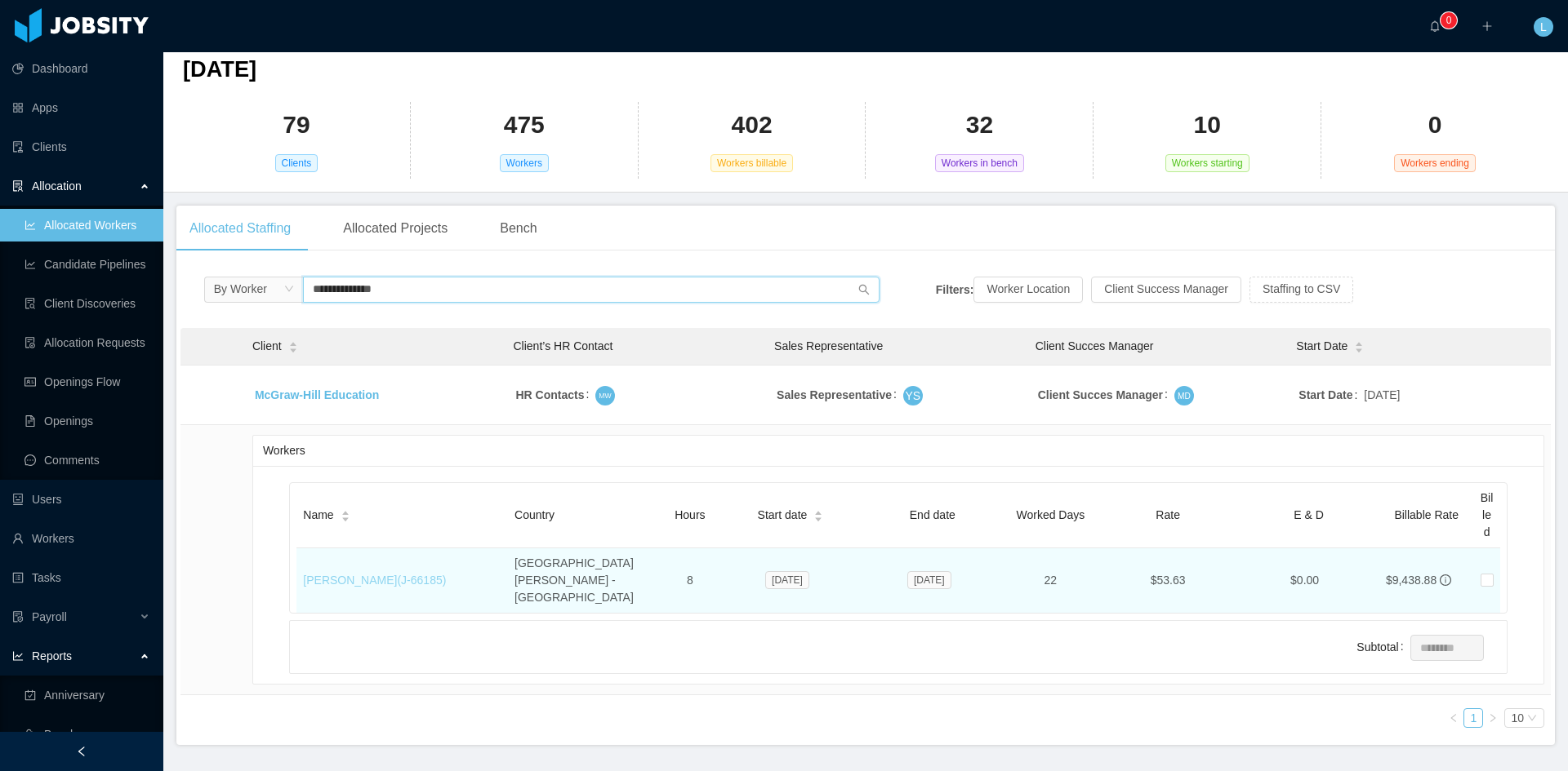
type input "**********"
click at [392, 574] on link "[PERSON_NAME] (J- 66185 )" at bounding box center [375, 581] width 143 height 14
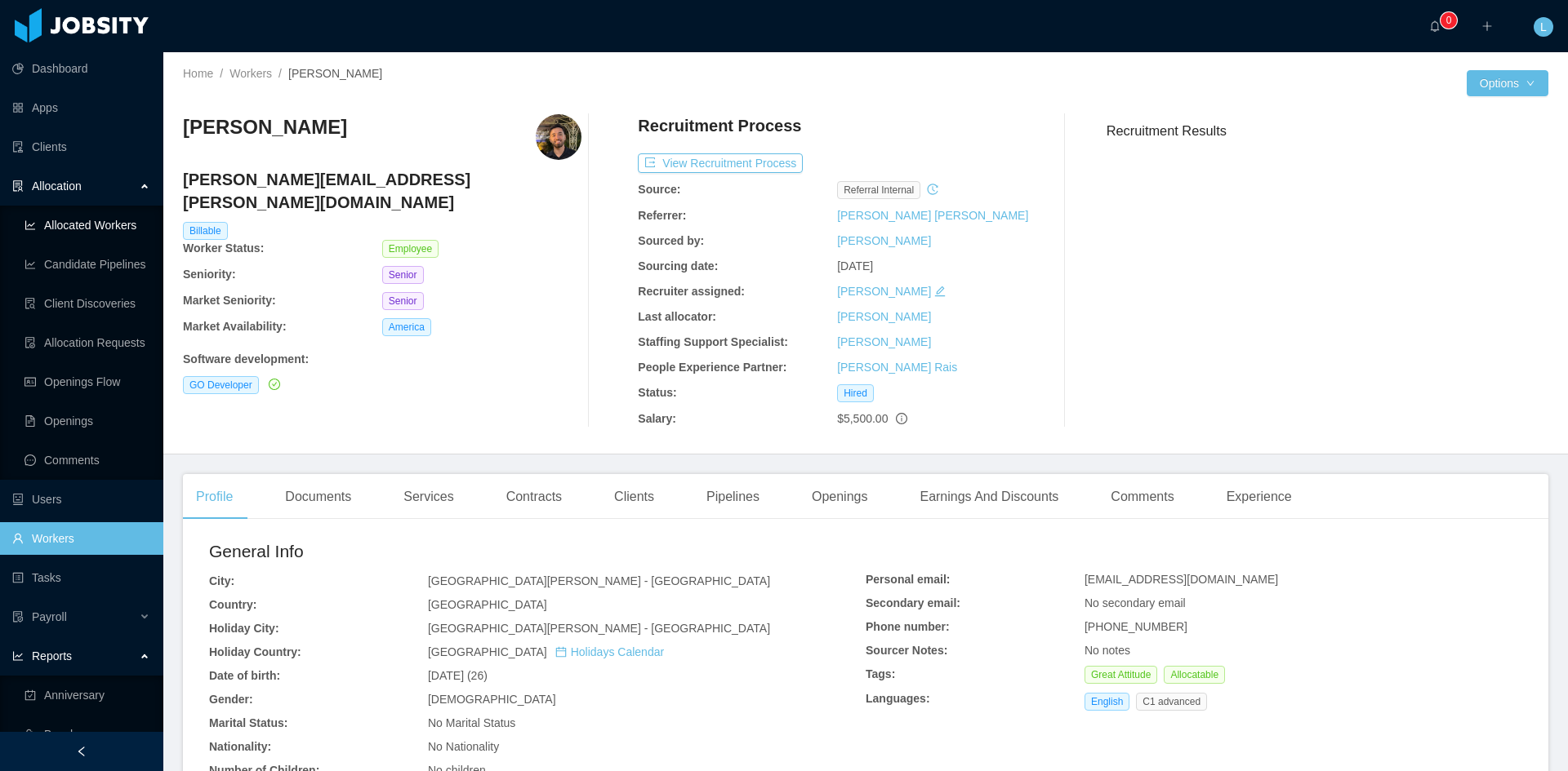
click at [82, 233] on link "Allocated Workers" at bounding box center [87, 226] width 126 height 33
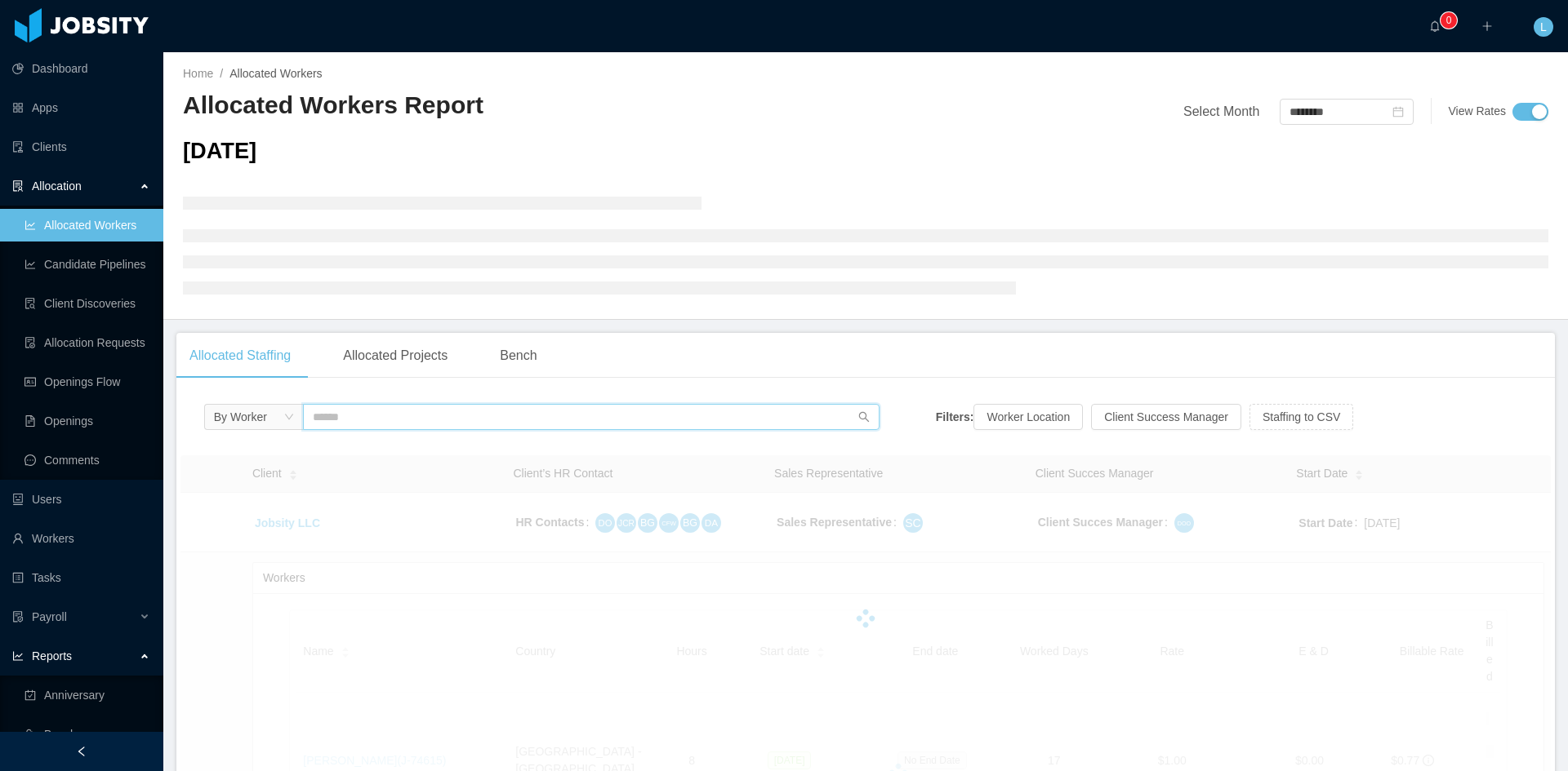
click at [435, 424] on input "text" at bounding box center [591, 417] width 576 height 26
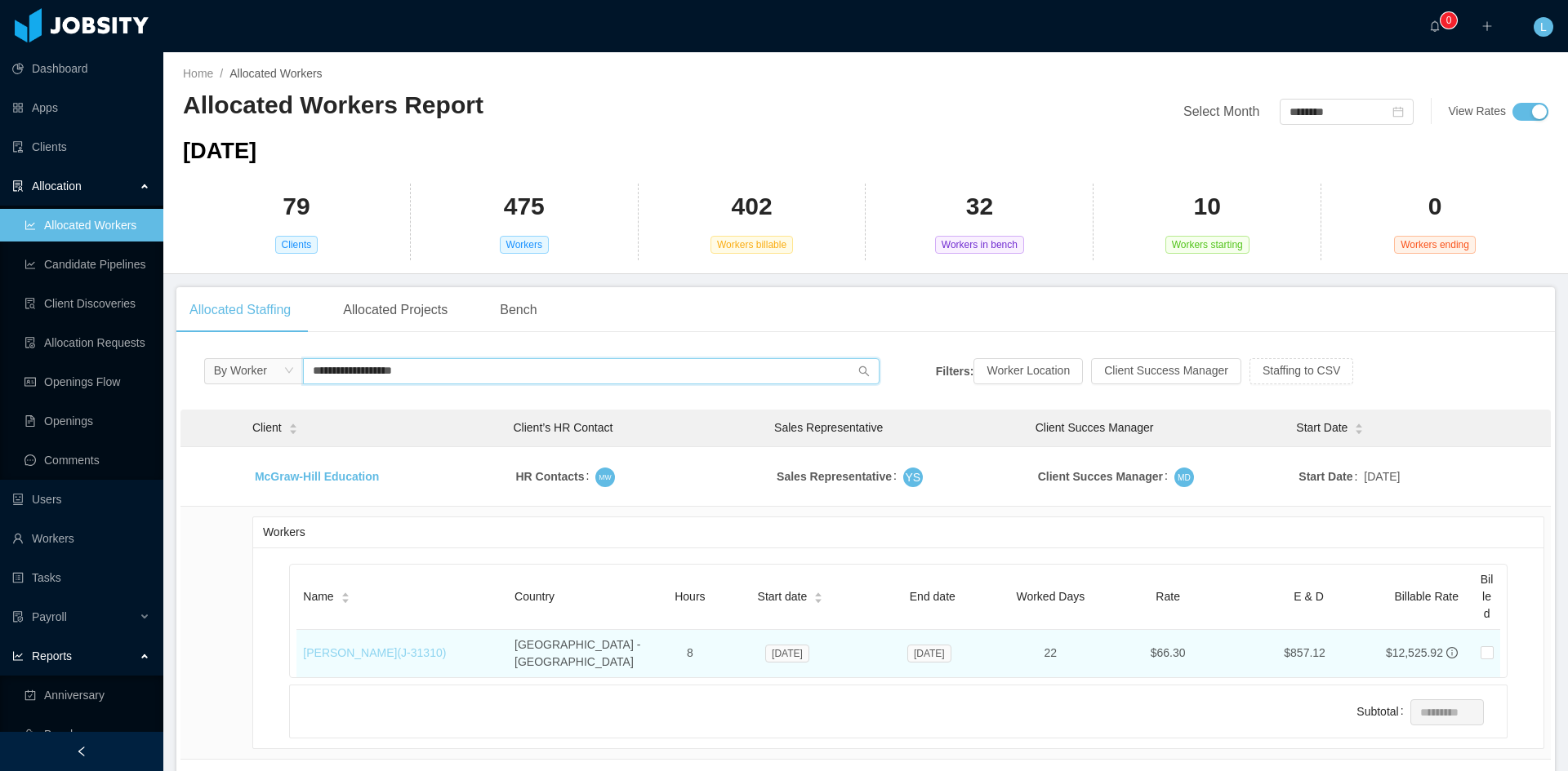
type input "**********"
click at [402, 649] on link "[PERSON_NAME] (J- 31310 )" at bounding box center [375, 653] width 143 height 14
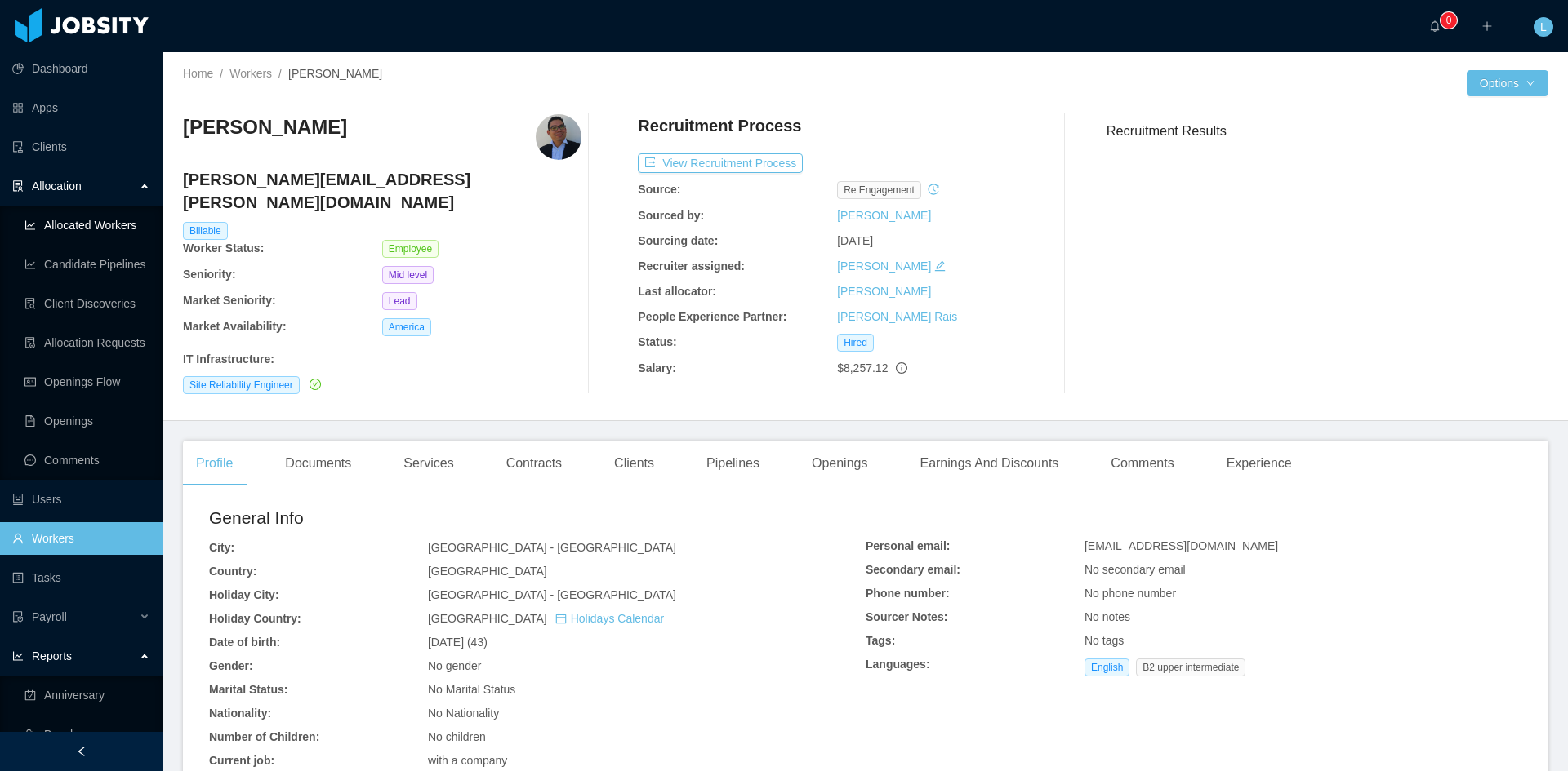
click at [123, 215] on link "Allocated Workers" at bounding box center [87, 226] width 126 height 33
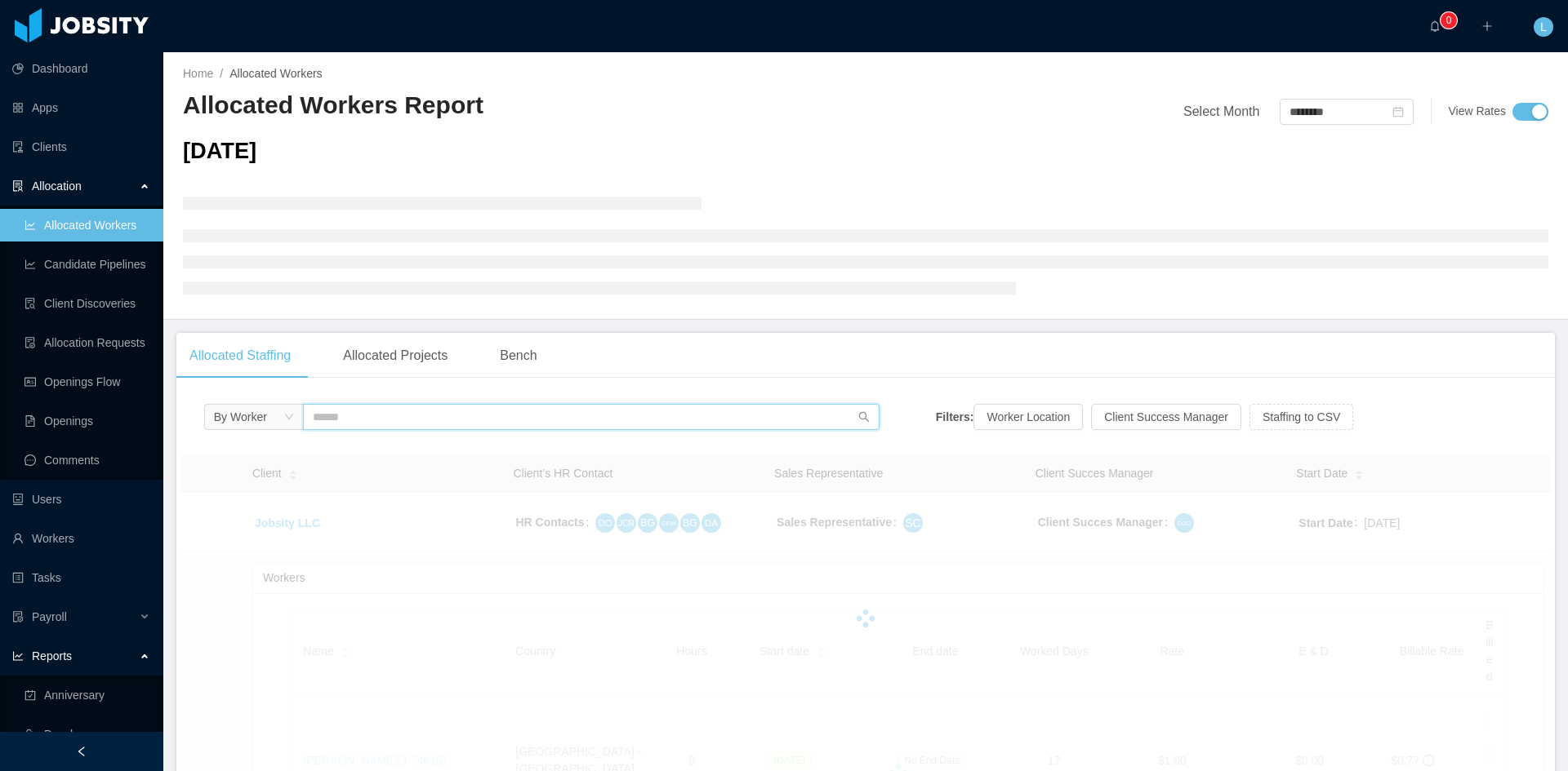
click at [349, 416] on input "text" at bounding box center [591, 417] width 576 height 26
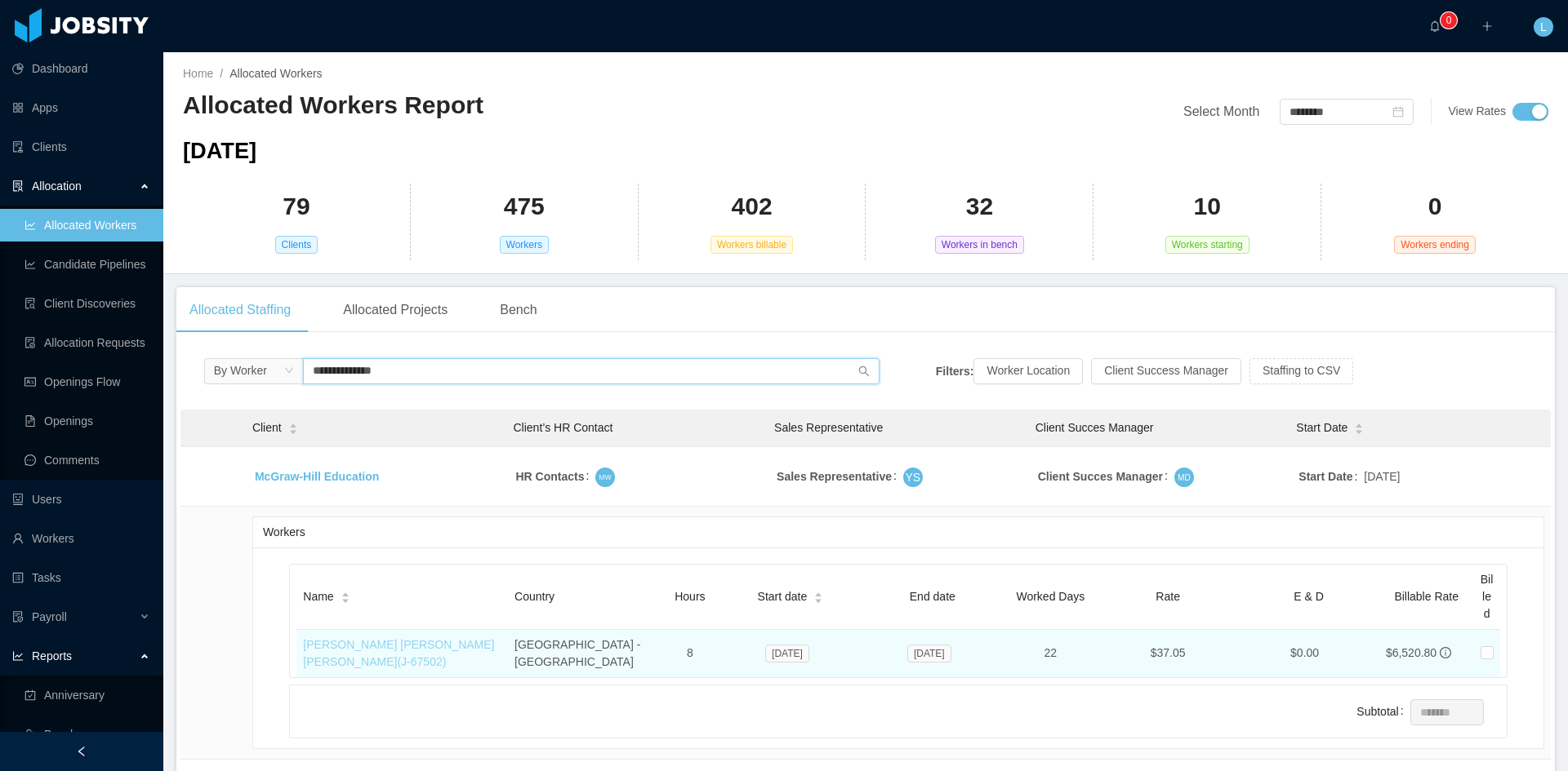
type input "**********"
click at [417, 644] on link "[PERSON_NAME] [PERSON_NAME] [PERSON_NAME] (J- 67502 )" at bounding box center [399, 653] width 191 height 30
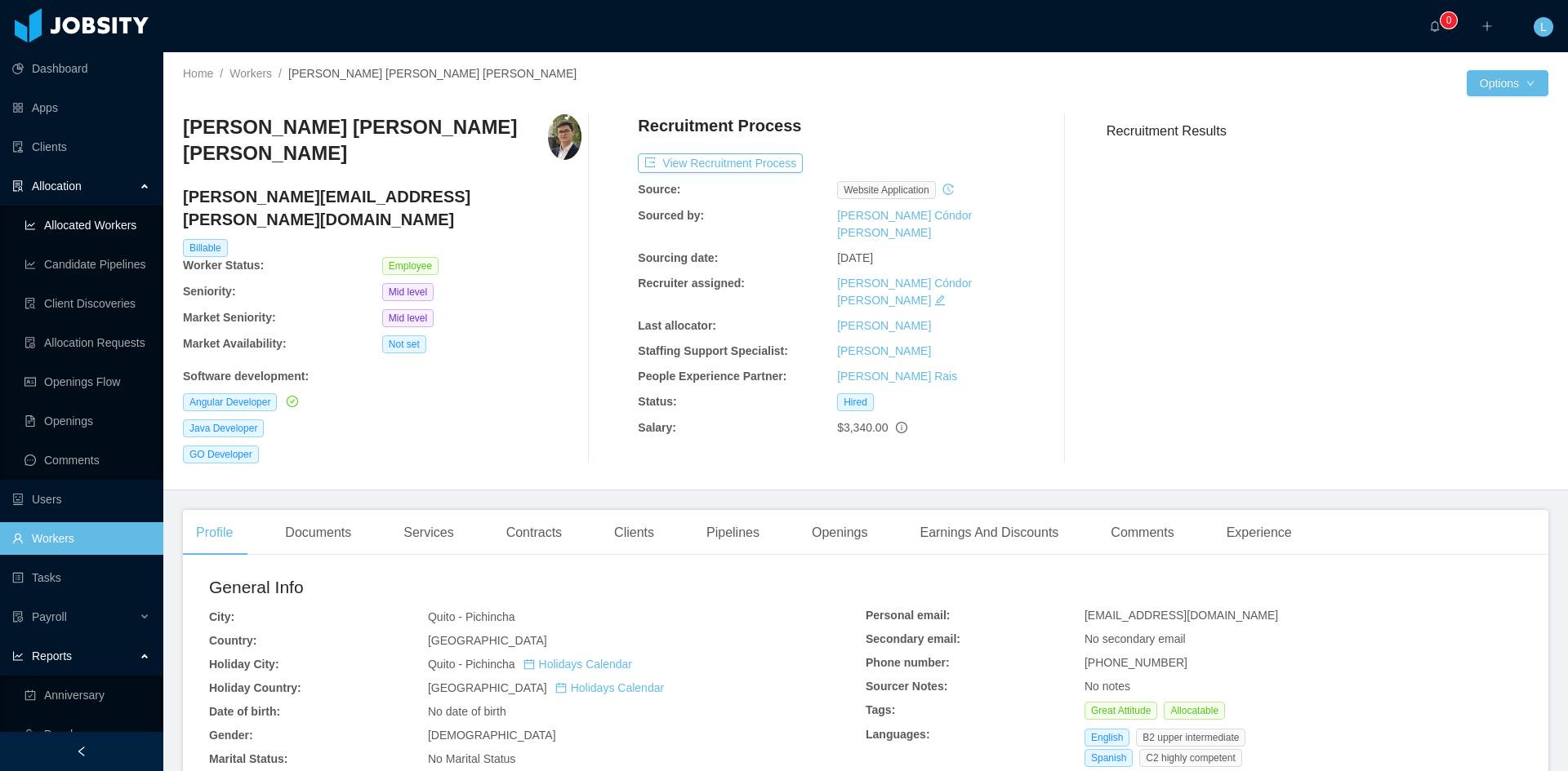
click at [130, 229] on link "Allocated Workers" at bounding box center [87, 226] width 126 height 33
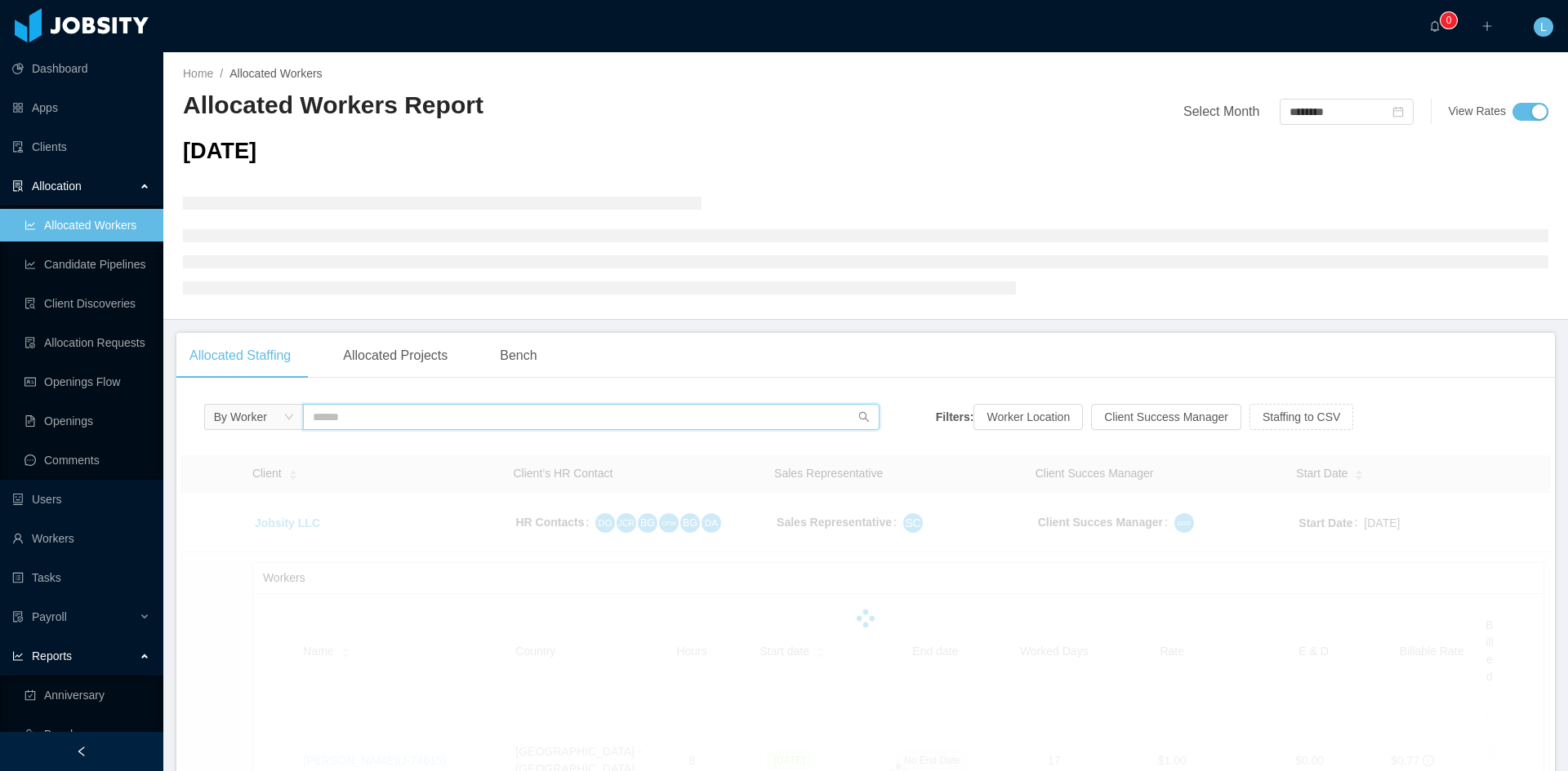
click at [411, 415] on input "text" at bounding box center [591, 417] width 576 height 26
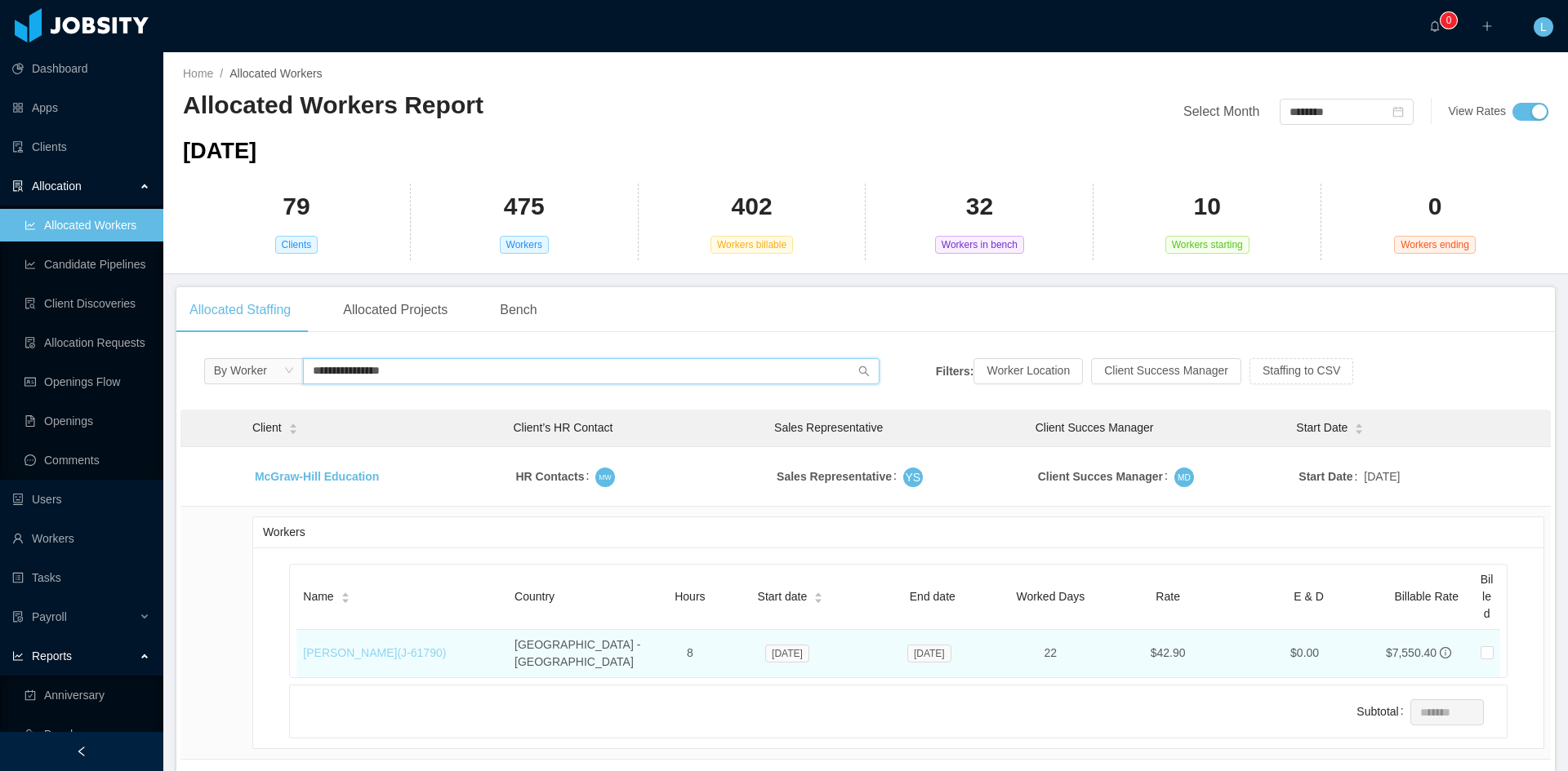
type input "**********"
click at [395, 647] on link "[PERSON_NAME] (J- 61790 )" at bounding box center [375, 653] width 143 height 14
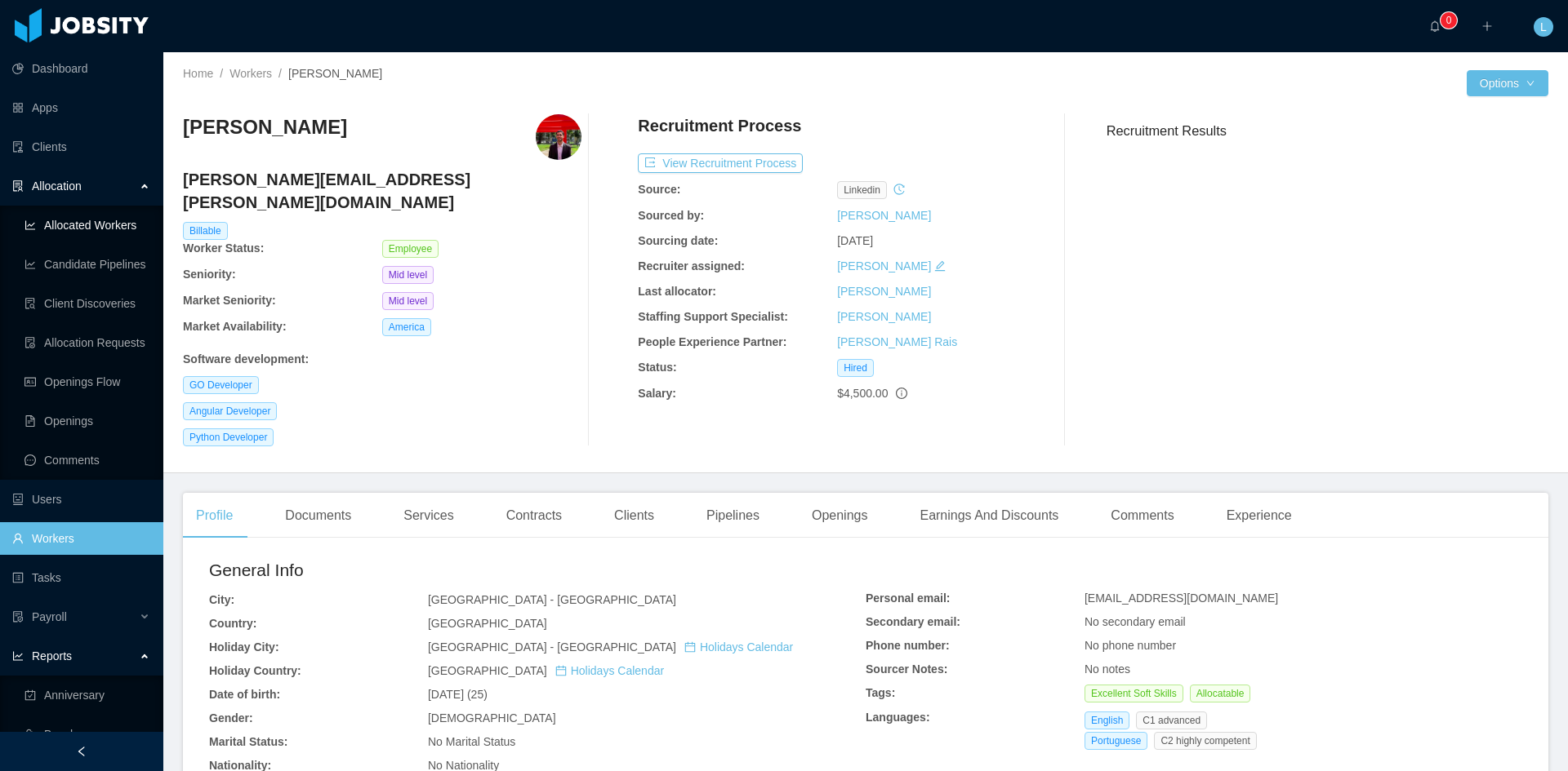
click at [120, 217] on link "Allocated Workers" at bounding box center [87, 226] width 126 height 33
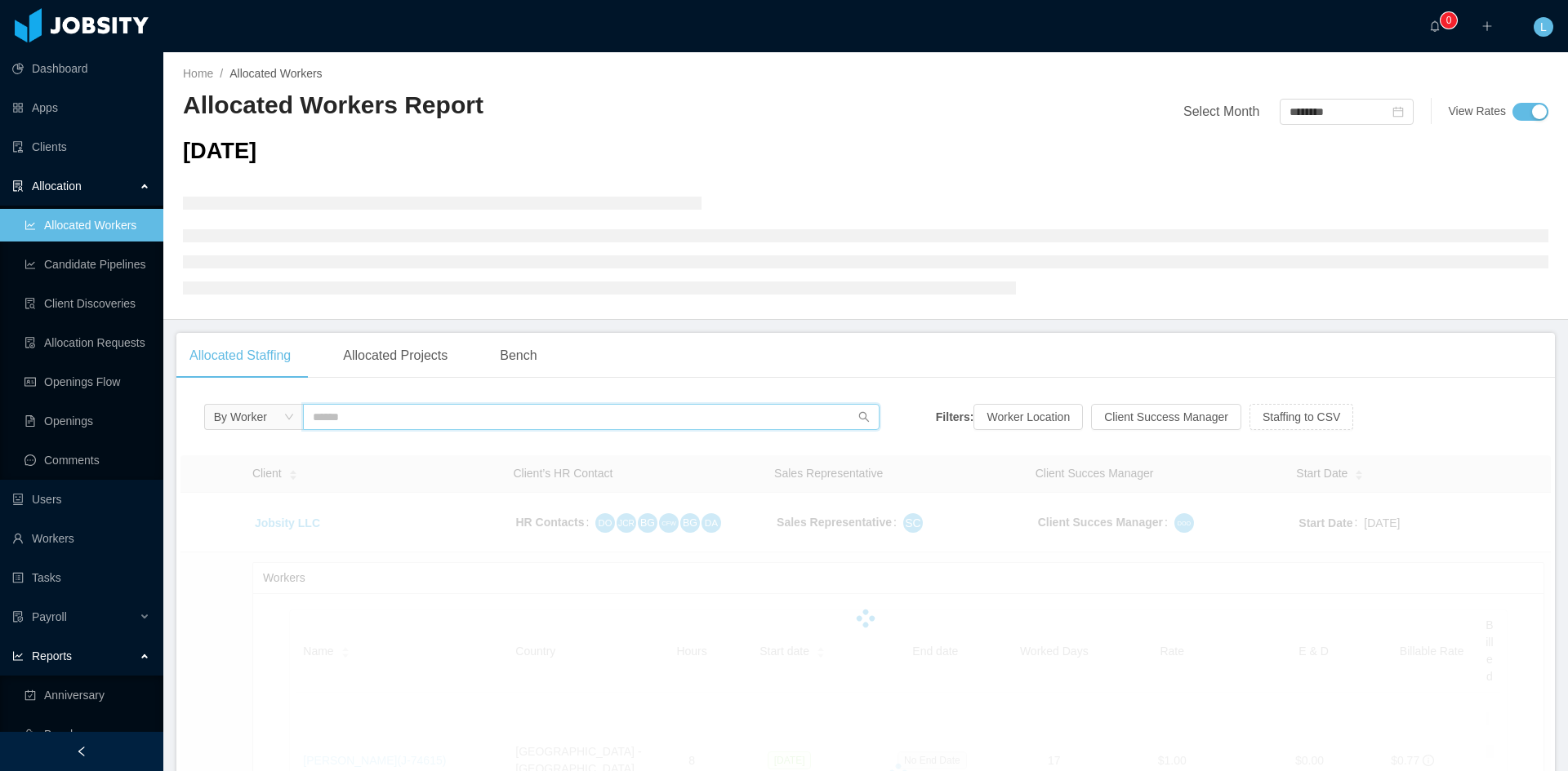
click at [442, 404] on input "text" at bounding box center [591, 417] width 576 height 26
type input "**********"
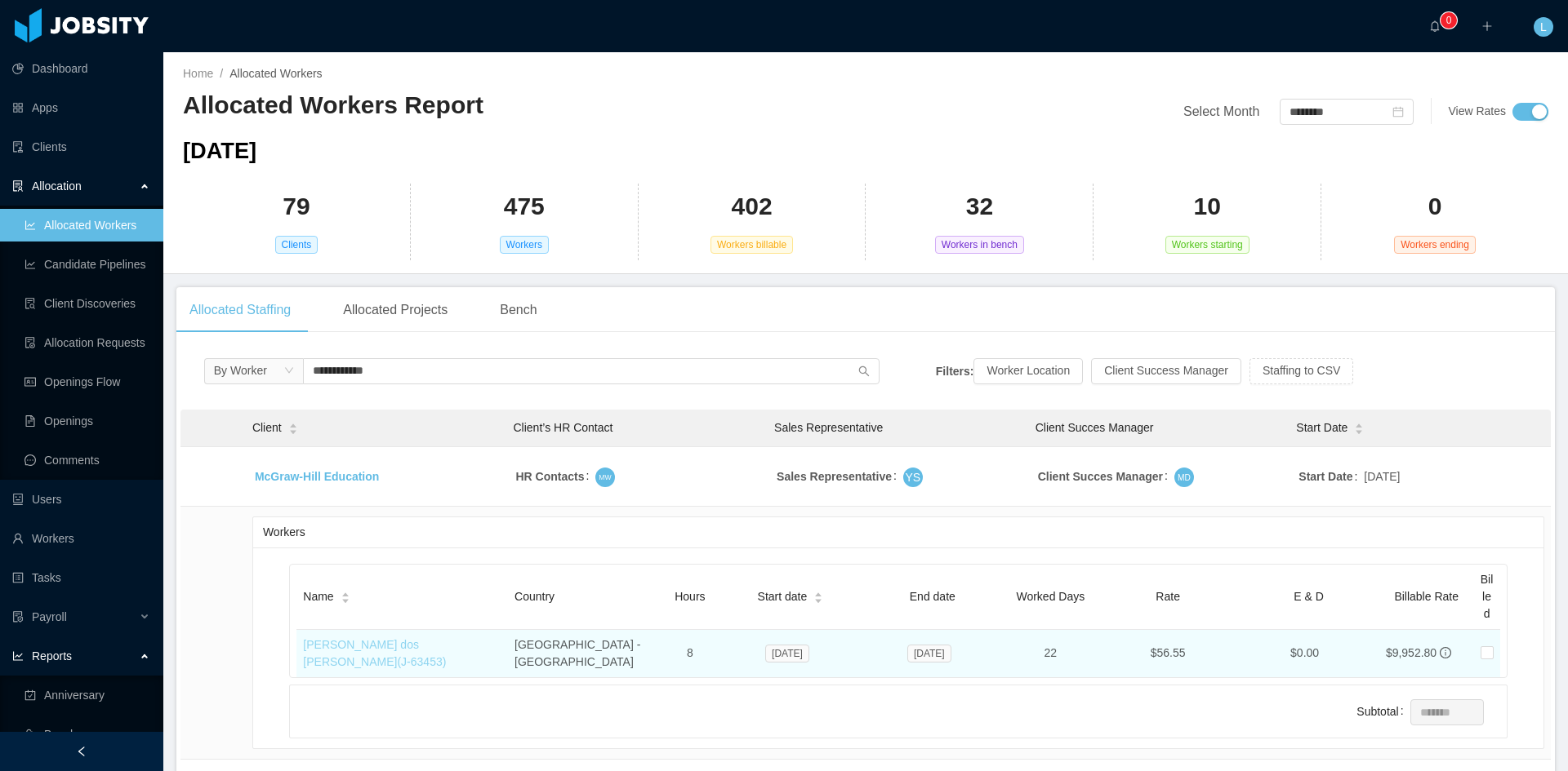
click at [420, 647] on link "[PERSON_NAME] dos [PERSON_NAME] (J- 63453 )" at bounding box center [375, 653] width 143 height 30
